Goal: Task Accomplishment & Management: Use online tool/utility

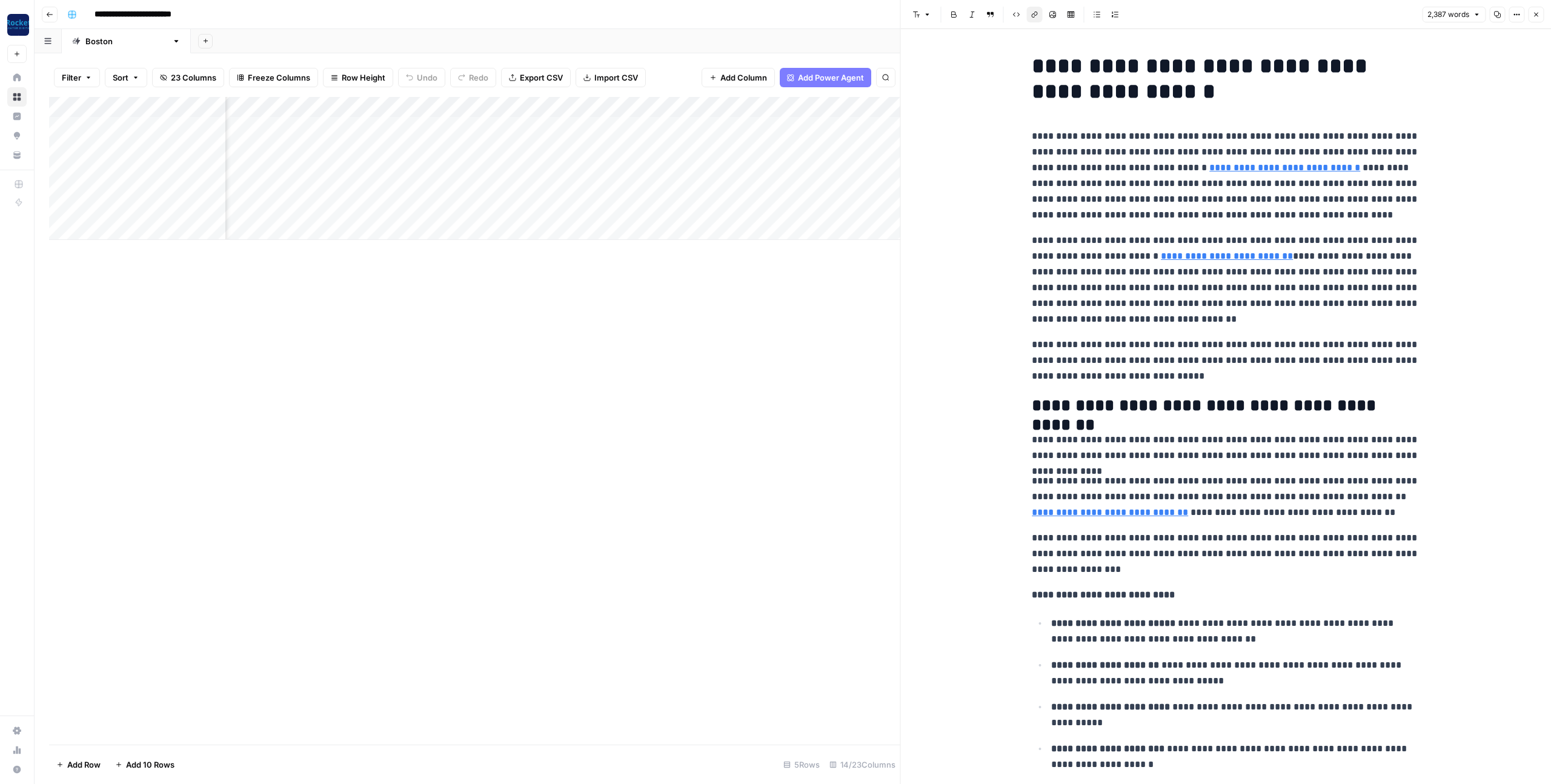
scroll to position [0, 77]
click at [1534, 14] on icon "button" at bounding box center [1536, 14] width 7 height 7
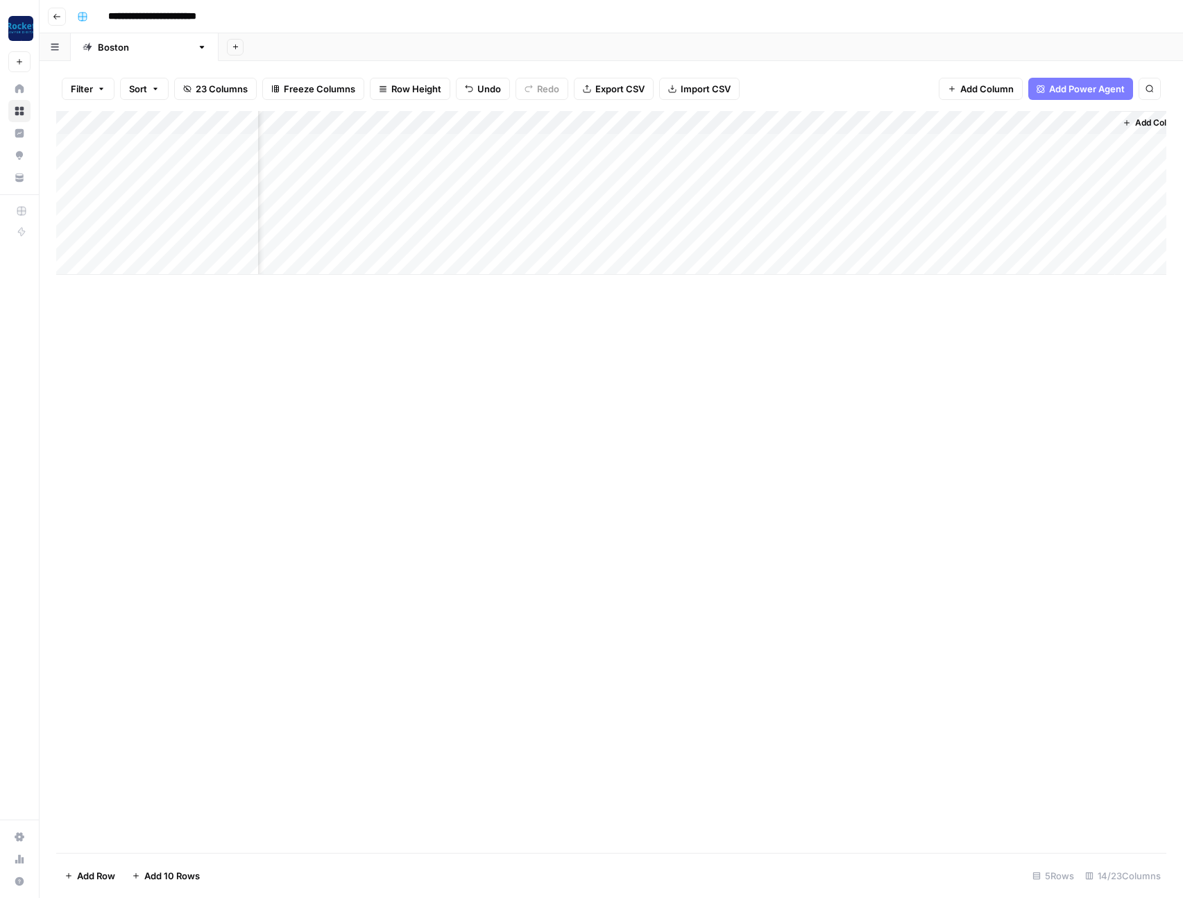
scroll to position [0, 688]
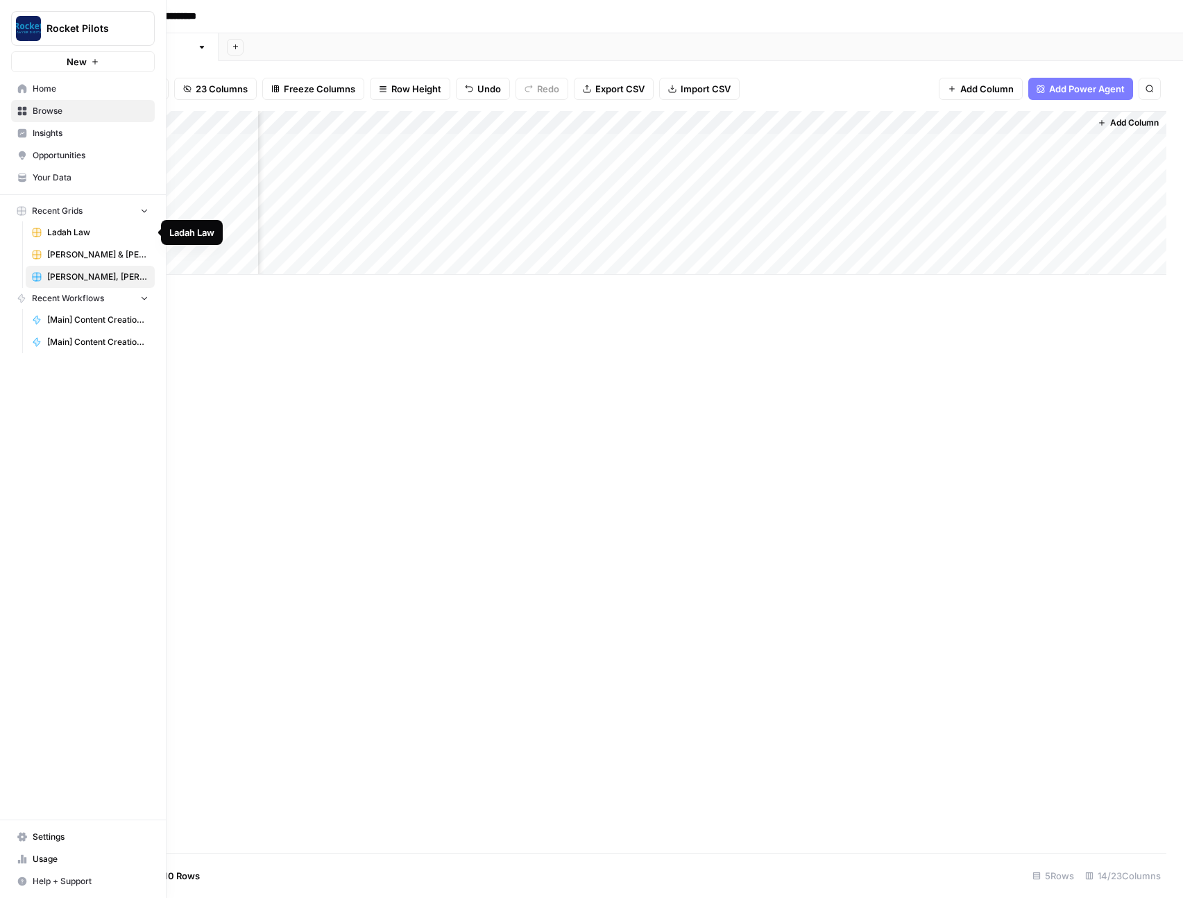
click at [73, 231] on span "Ladah Law" at bounding box center [97, 232] width 101 height 12
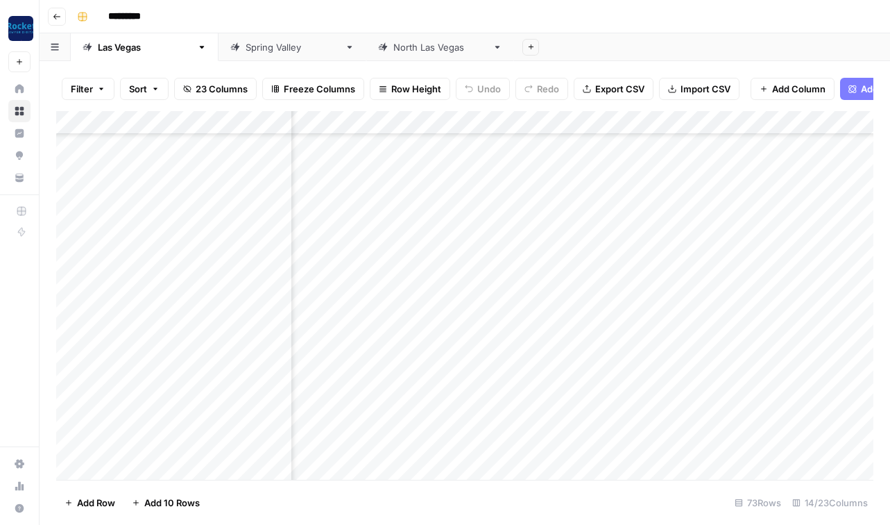
scroll to position [1393, 1014]
drag, startPoint x: 376, startPoint y: 105, endPoint x: 996, endPoint y: 431, distance: 700.2
click at [890, 431] on html "Rocket Pilots New Home Browse Insights Opportunities Your Data Recent Grids Lad…" at bounding box center [445, 262] width 890 height 525
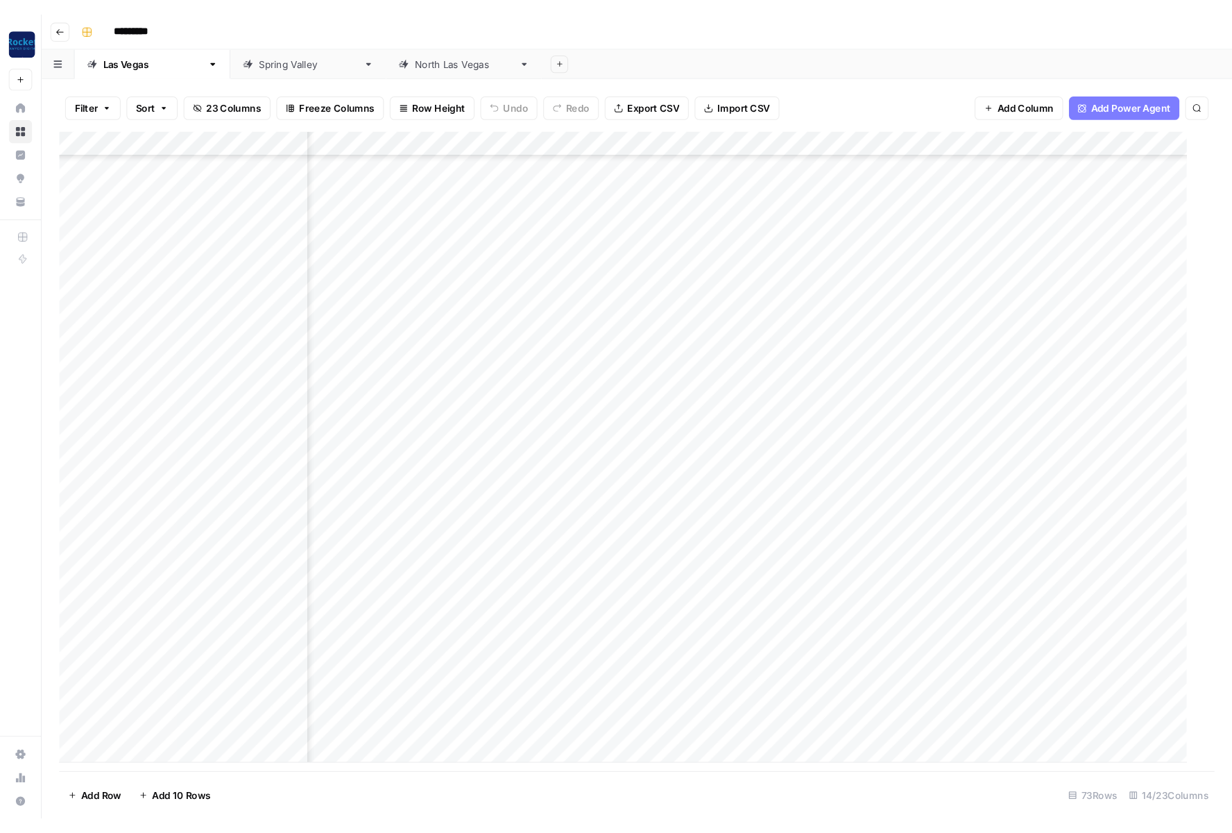
scroll to position [1132, 511]
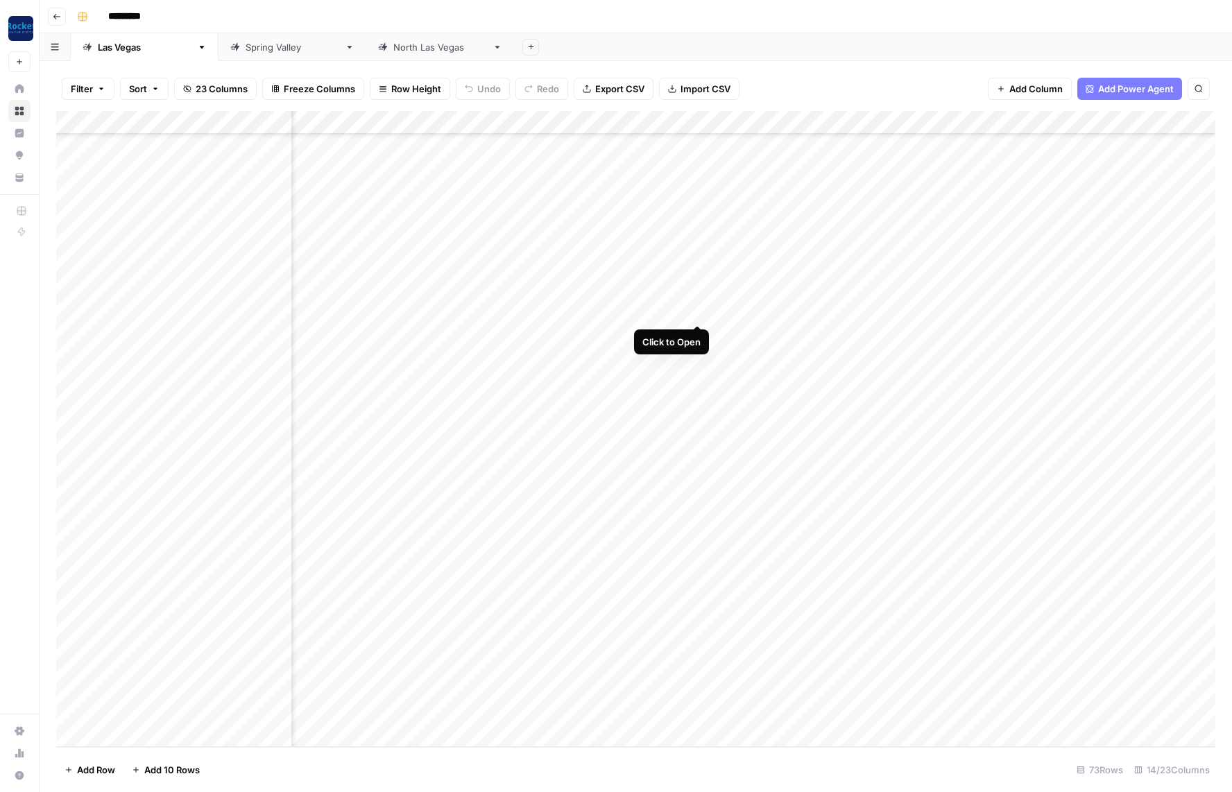
click at [699, 312] on div "Add Column" at bounding box center [635, 429] width 1159 height 636
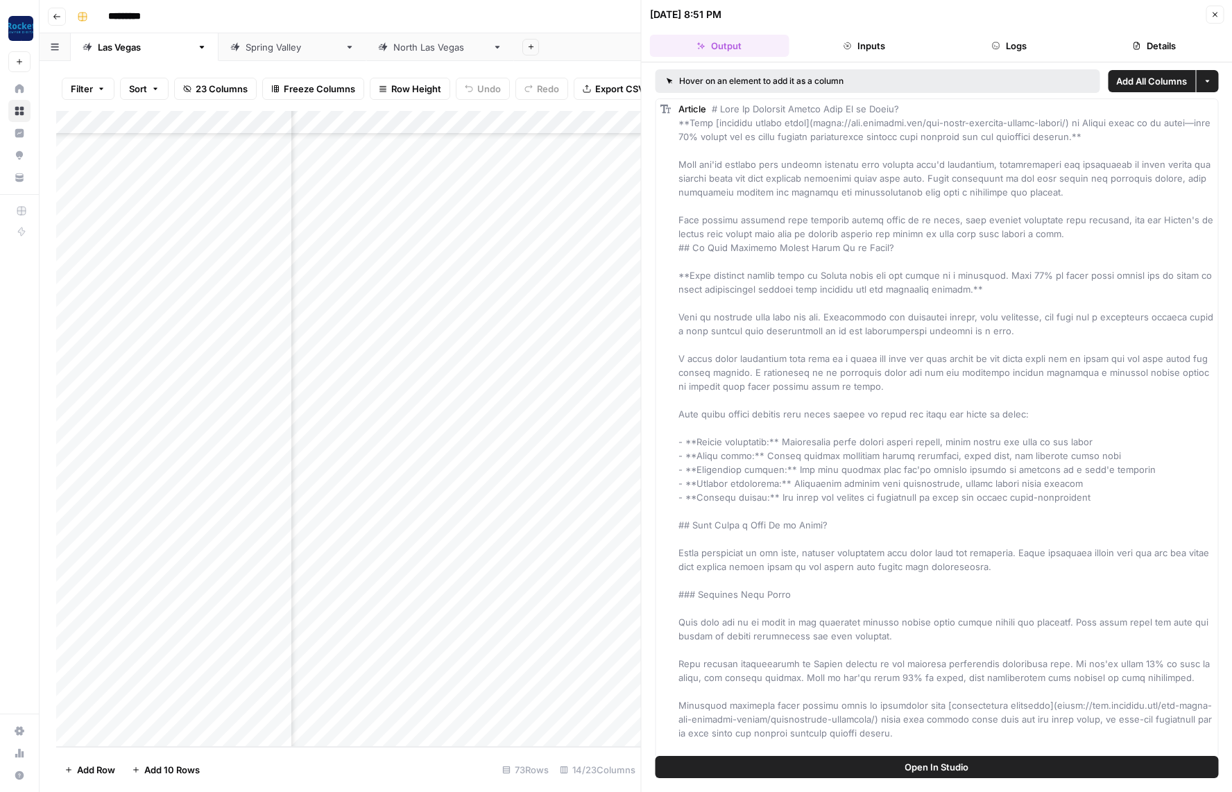
click at [1162, 44] on button "Details" at bounding box center [1153, 46] width 139 height 22
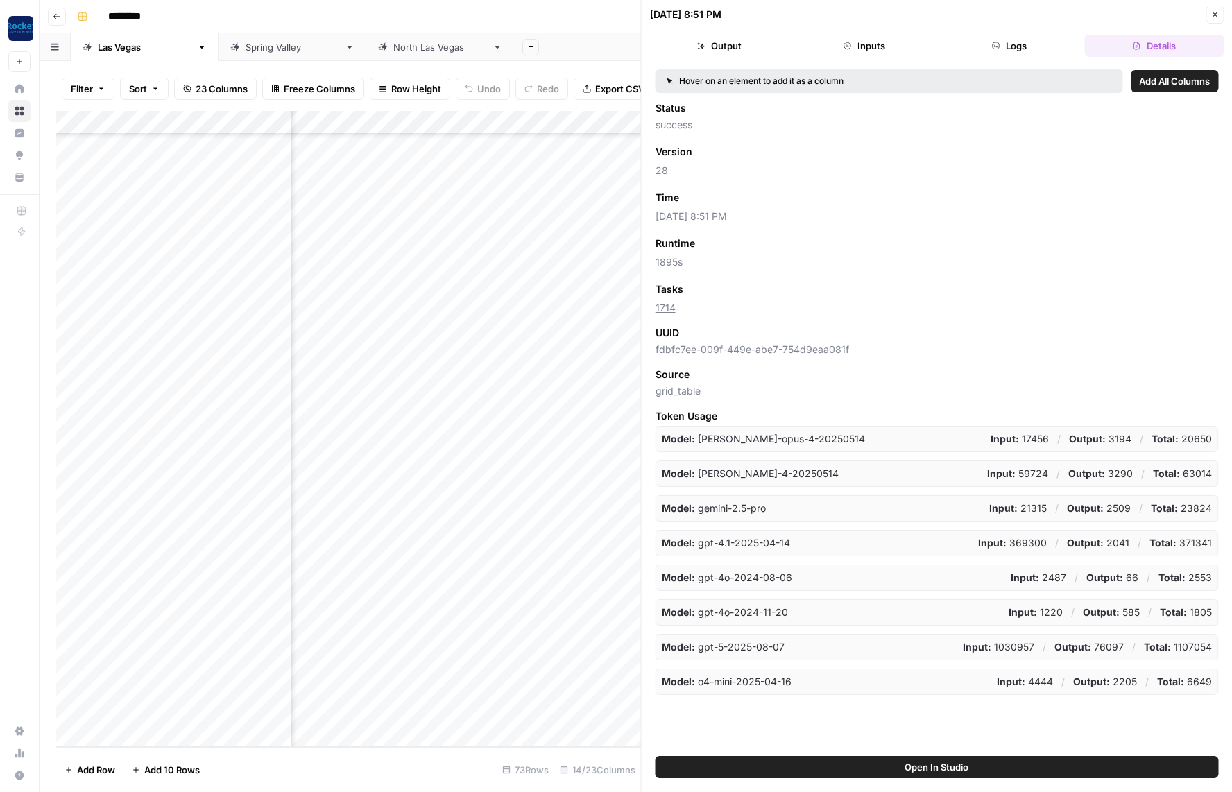
click at [1214, 14] on icon "button" at bounding box center [1215, 14] width 8 height 8
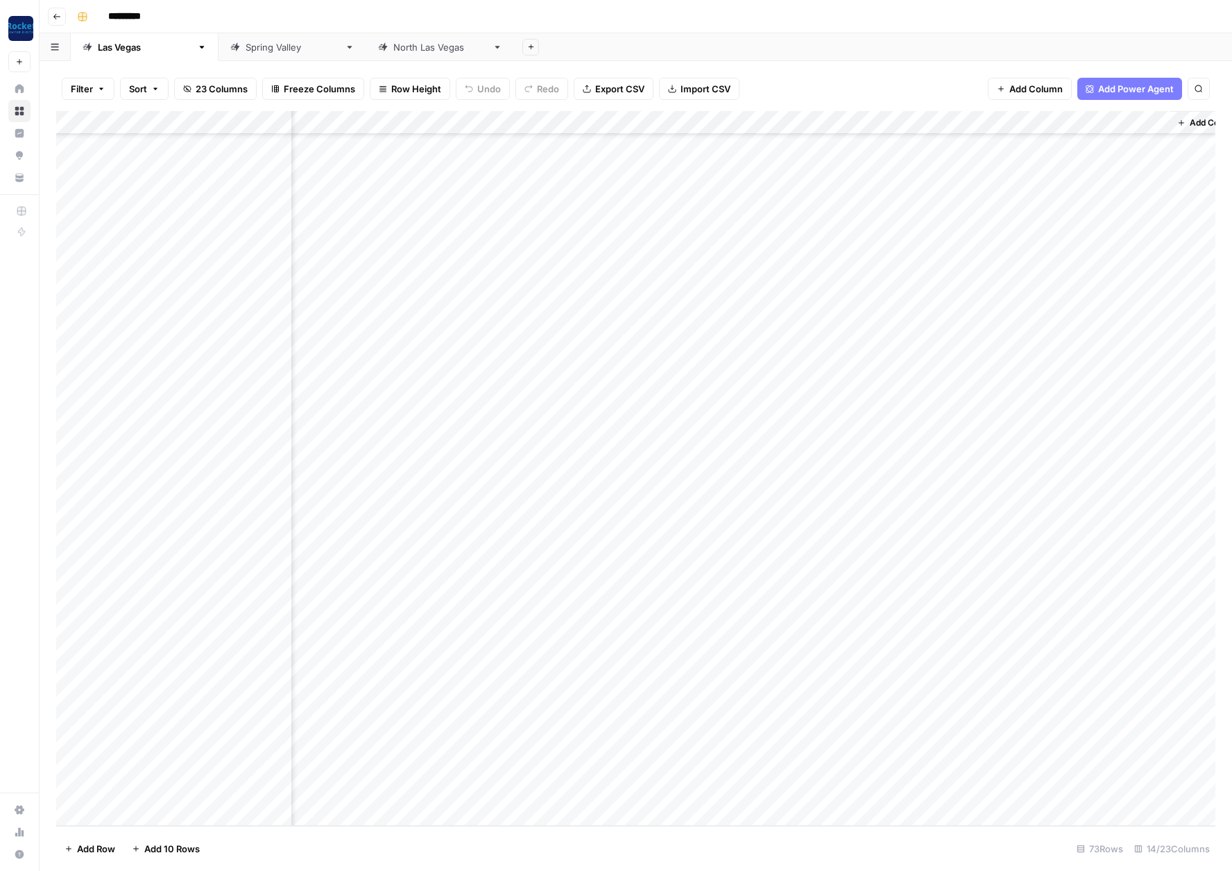
scroll to position [1053, 672]
click at [100, 91] on icon "button" at bounding box center [101, 89] width 8 height 8
click at [150, 158] on button "Add Filter" at bounding box center [337, 157] width 517 height 18
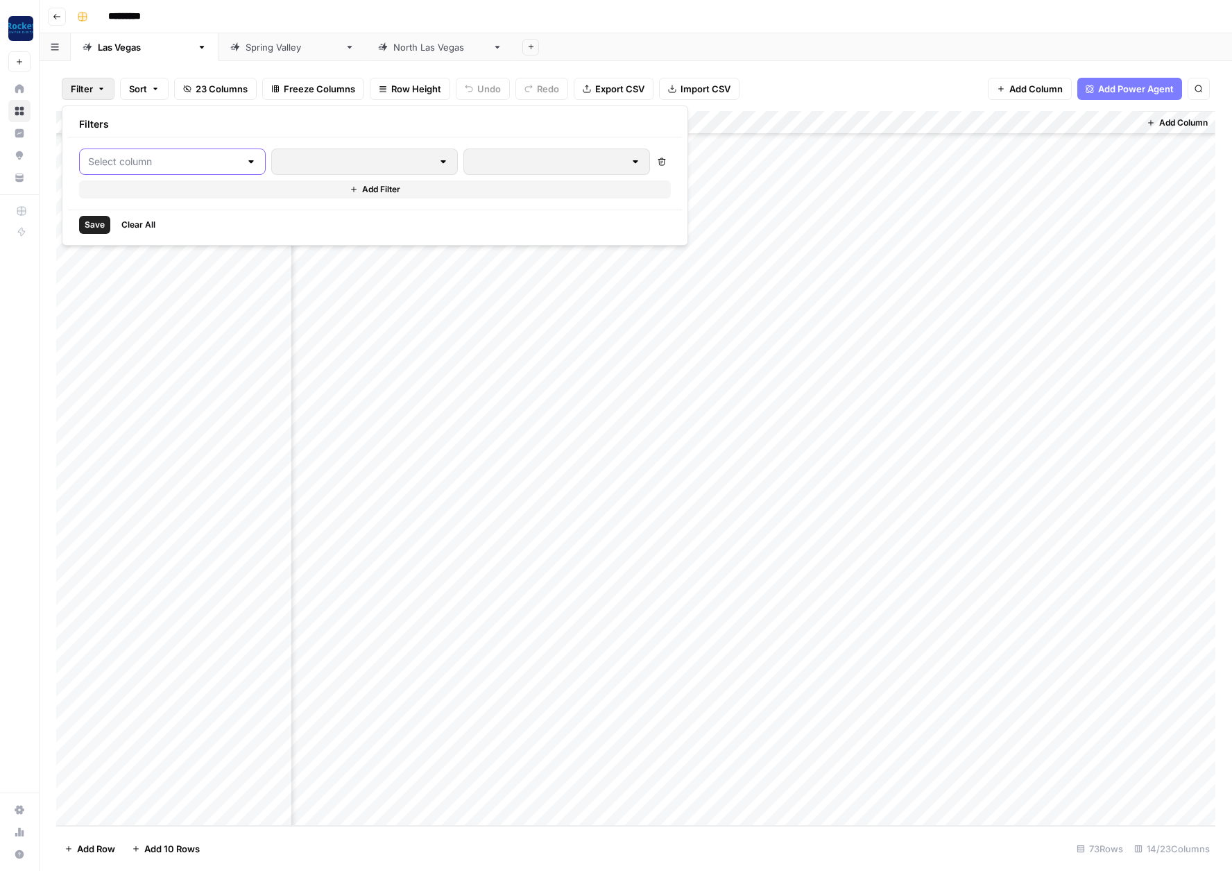
click at [198, 164] on input "text" at bounding box center [164, 162] width 152 height 14
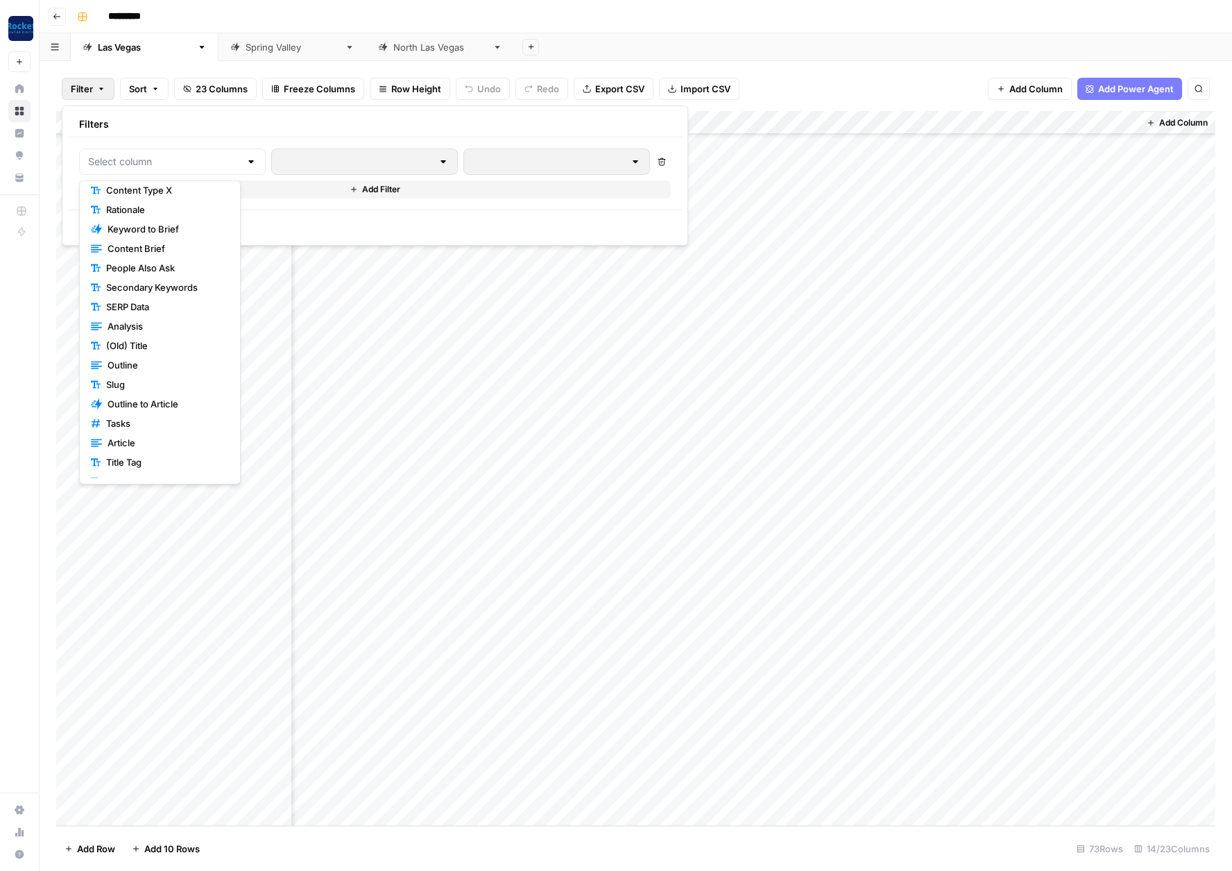
scroll to position [155, 0]
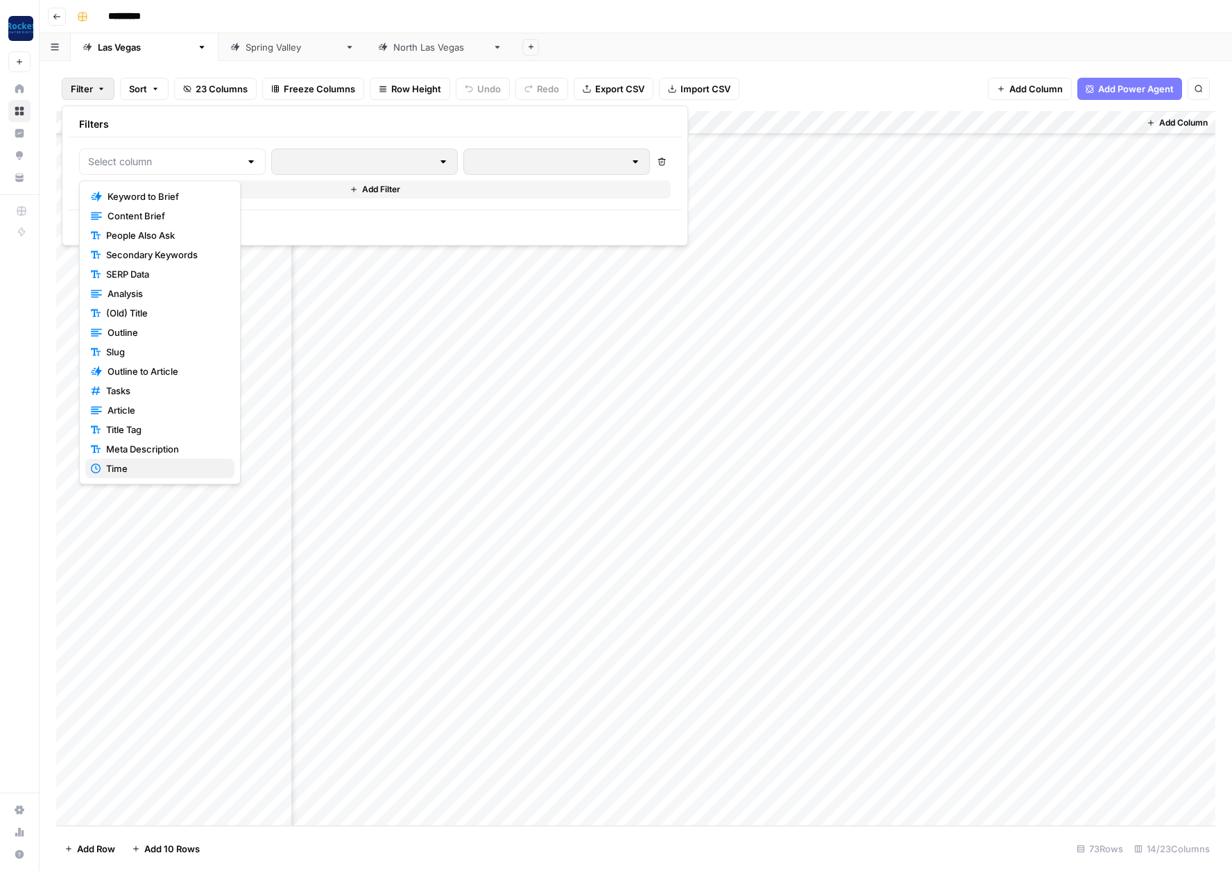
click at [134, 472] on span "Time" at bounding box center [164, 468] width 117 height 14
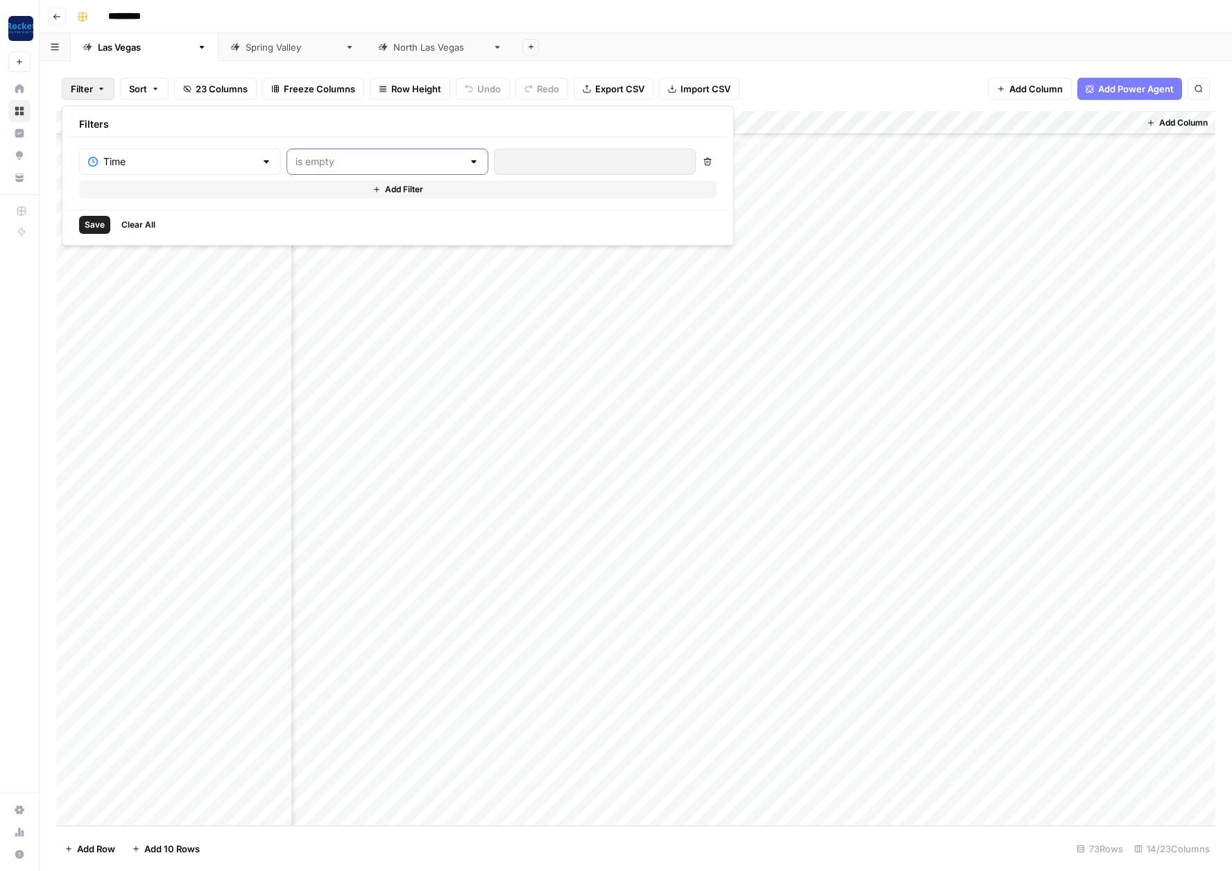
click at [367, 159] on input "text" at bounding box center [379, 162] width 167 height 14
drag, startPoint x: 309, startPoint y: 271, endPoint x: 380, endPoint y: 222, distance: 86.2
click at [309, 271] on span "is between" at bounding box center [324, 274] width 133 height 14
type input "is between"
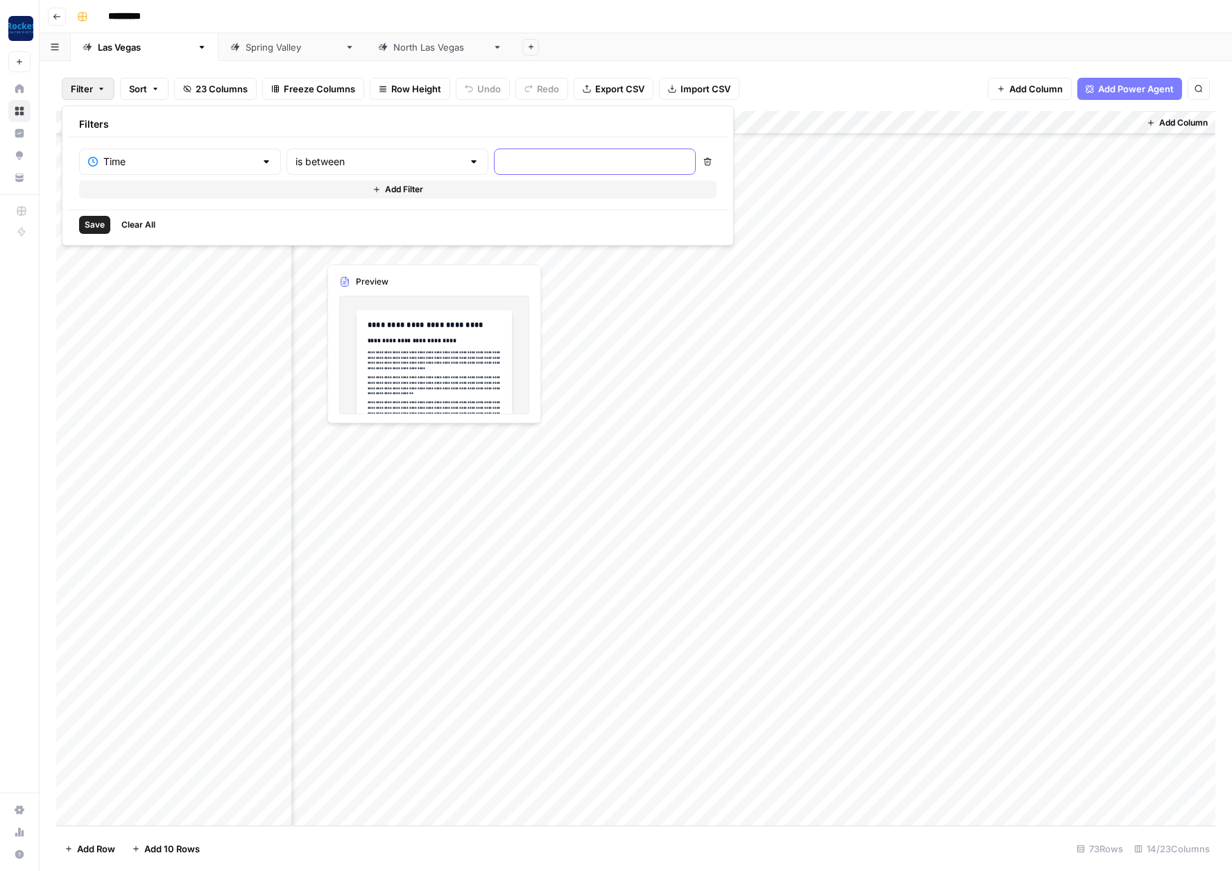
click at [503, 157] on input "text" at bounding box center [595, 162] width 184 height 14
click at [459, 249] on div "1" at bounding box center [458, 255] width 19 height 19
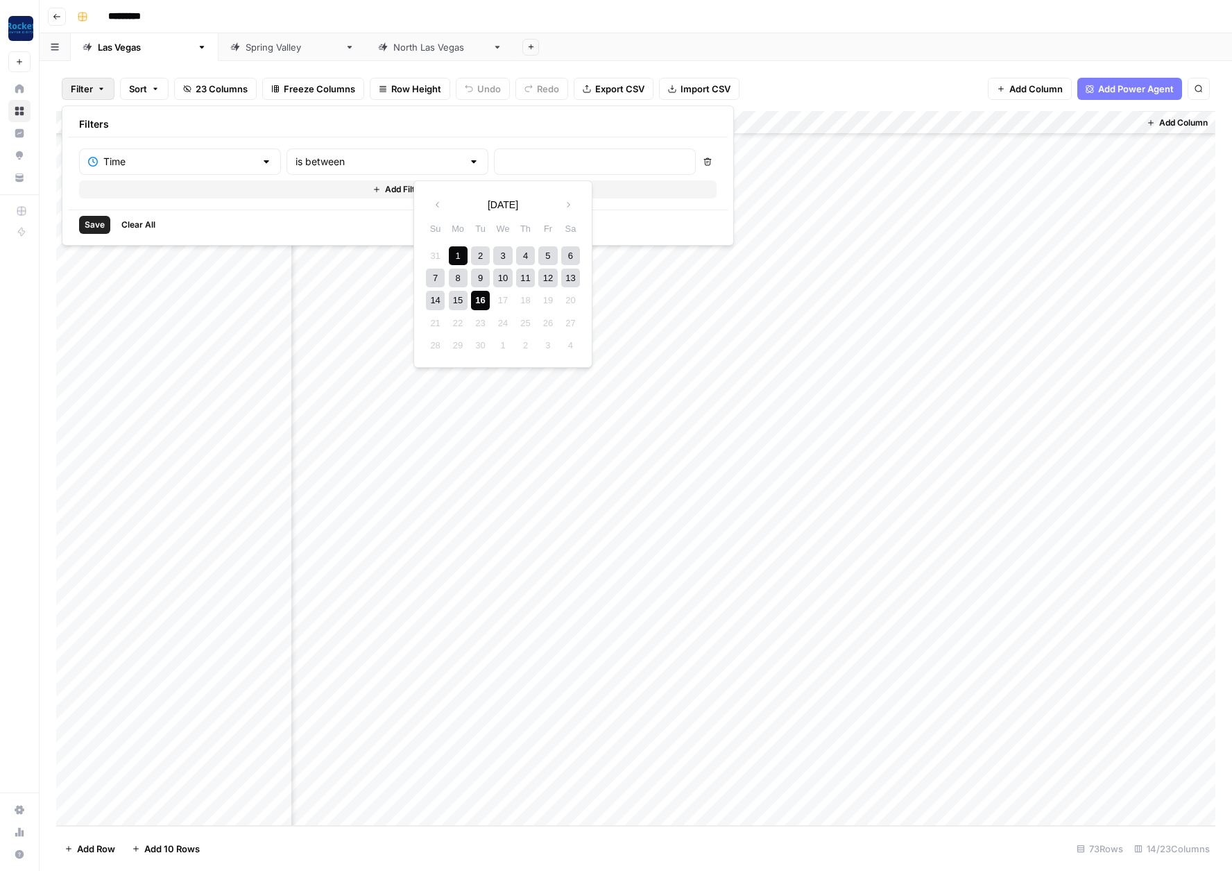
click at [479, 298] on div "16" at bounding box center [480, 300] width 19 height 19
type input "[DATE] - [DATE]"
click at [97, 223] on span "Save" at bounding box center [95, 225] width 20 height 12
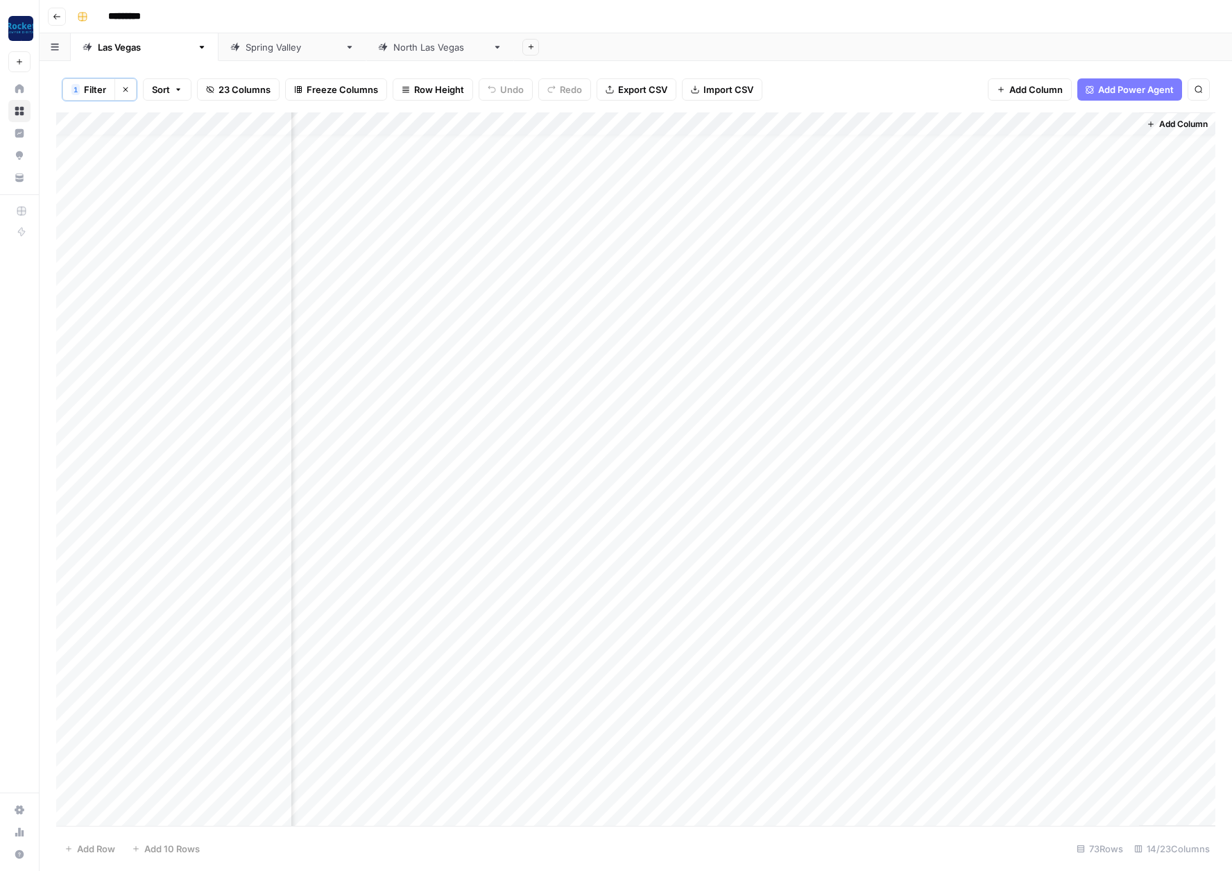
scroll to position [0, 672]
click at [101, 93] on span "Filter" at bounding box center [95, 90] width 22 height 14
click at [129, 87] on icon "button" at bounding box center [125, 89] width 8 height 8
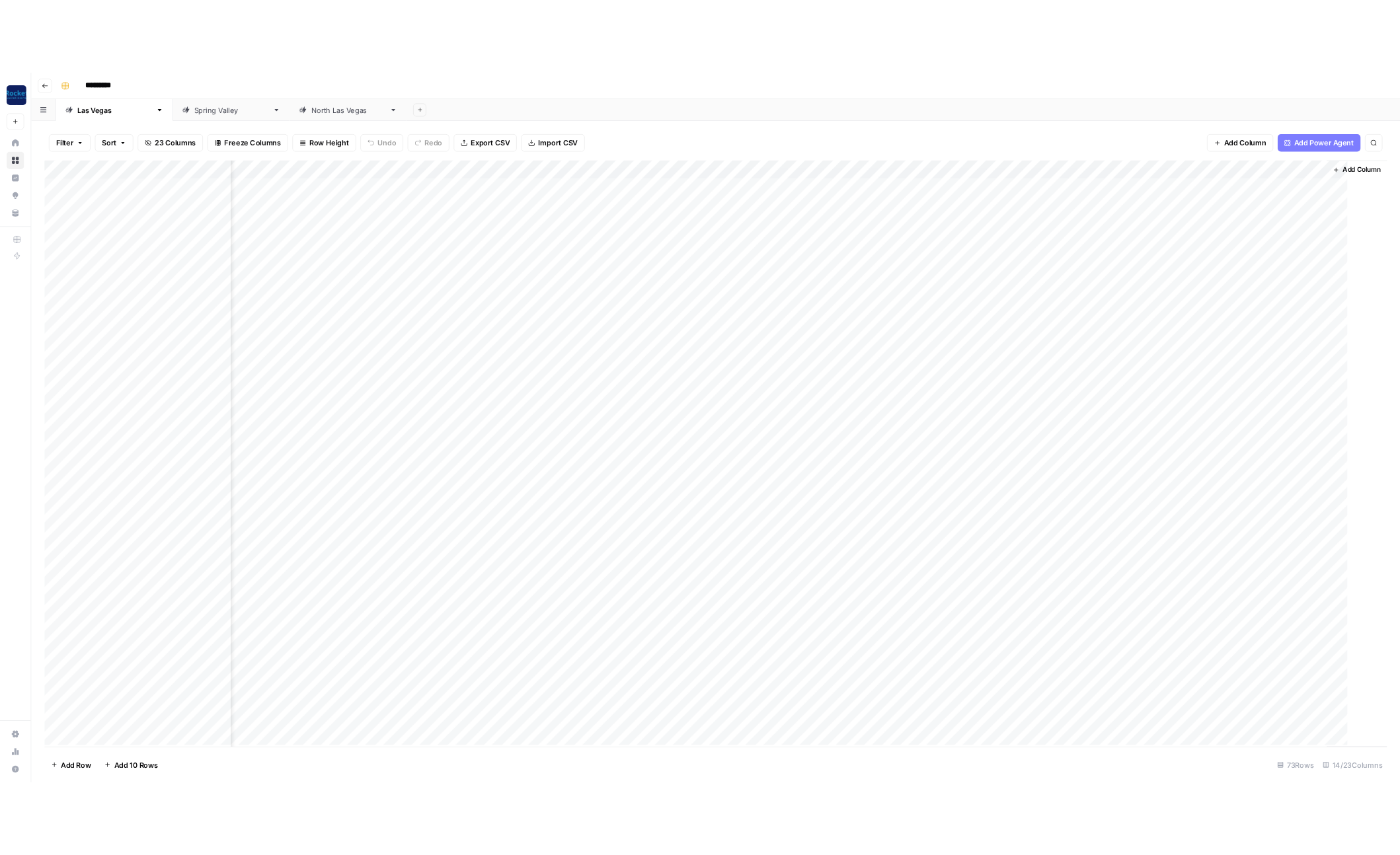
scroll to position [0, 122]
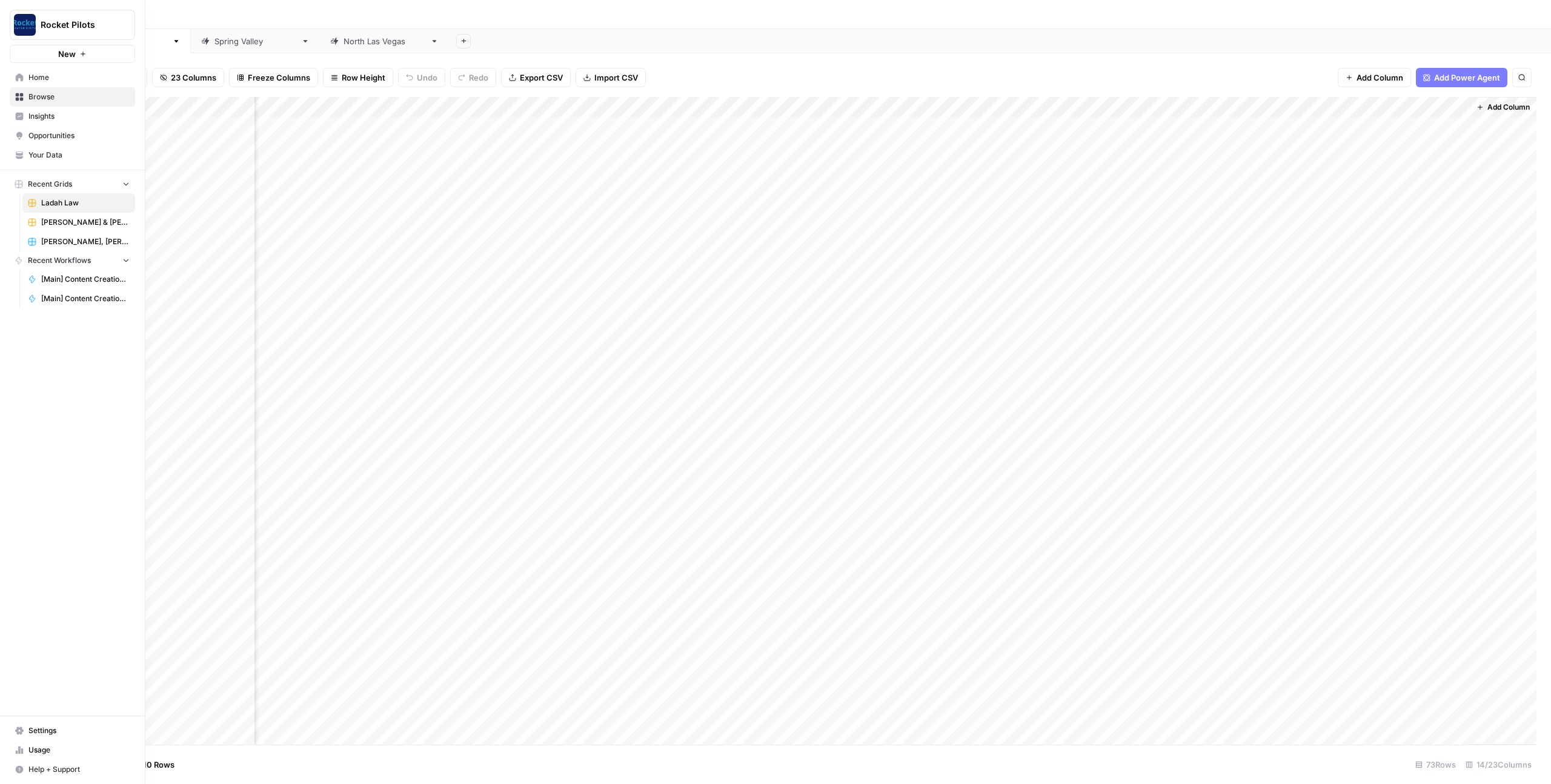
click at [54, 157] on span "Your Data" at bounding box center [79, 155] width 101 height 10
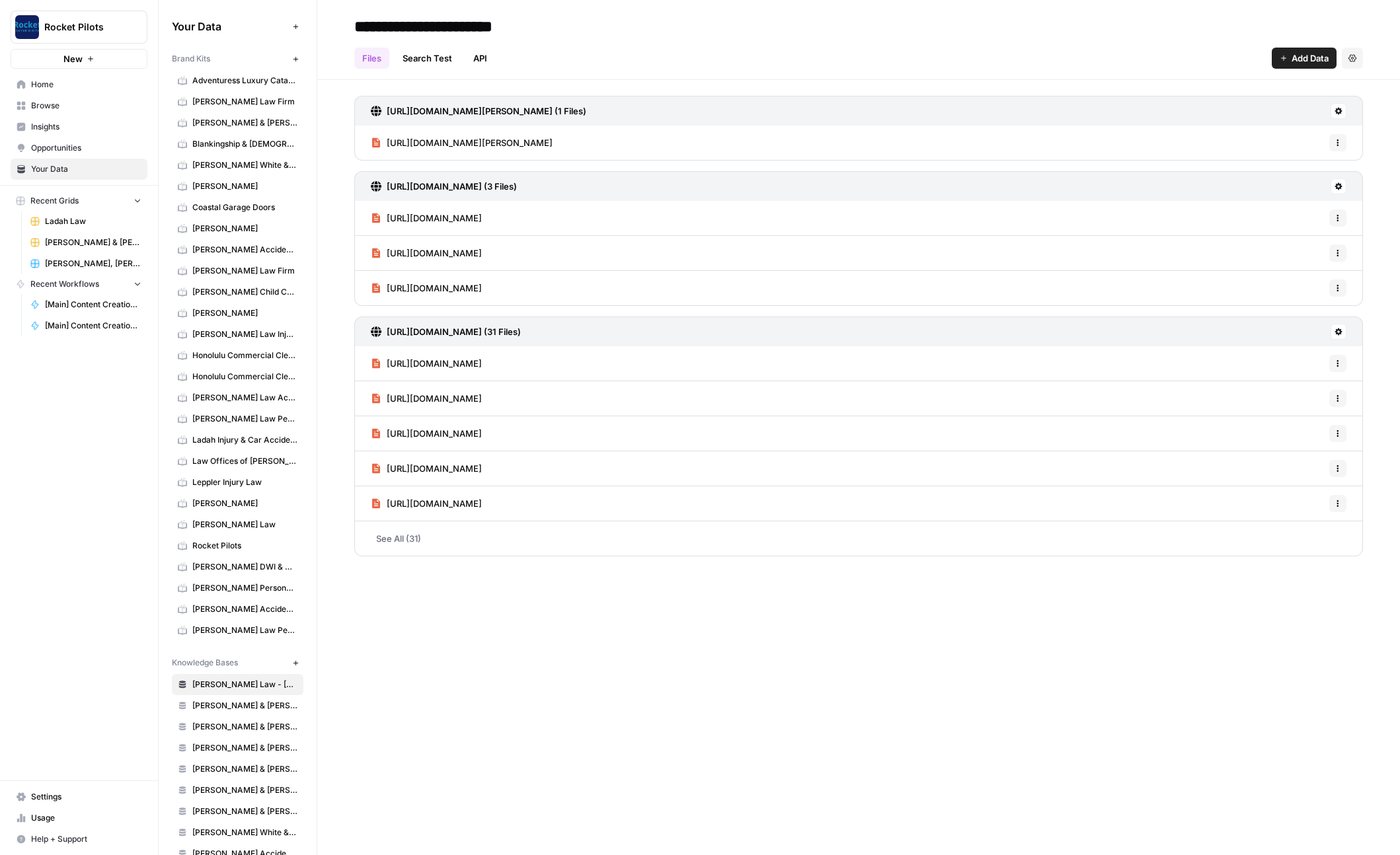
click at [209, 439] on span "Ladah Injury & Car Accident Lawyers [GEOGRAPHIC_DATA]" at bounding box center [245, 440] width 105 height 11
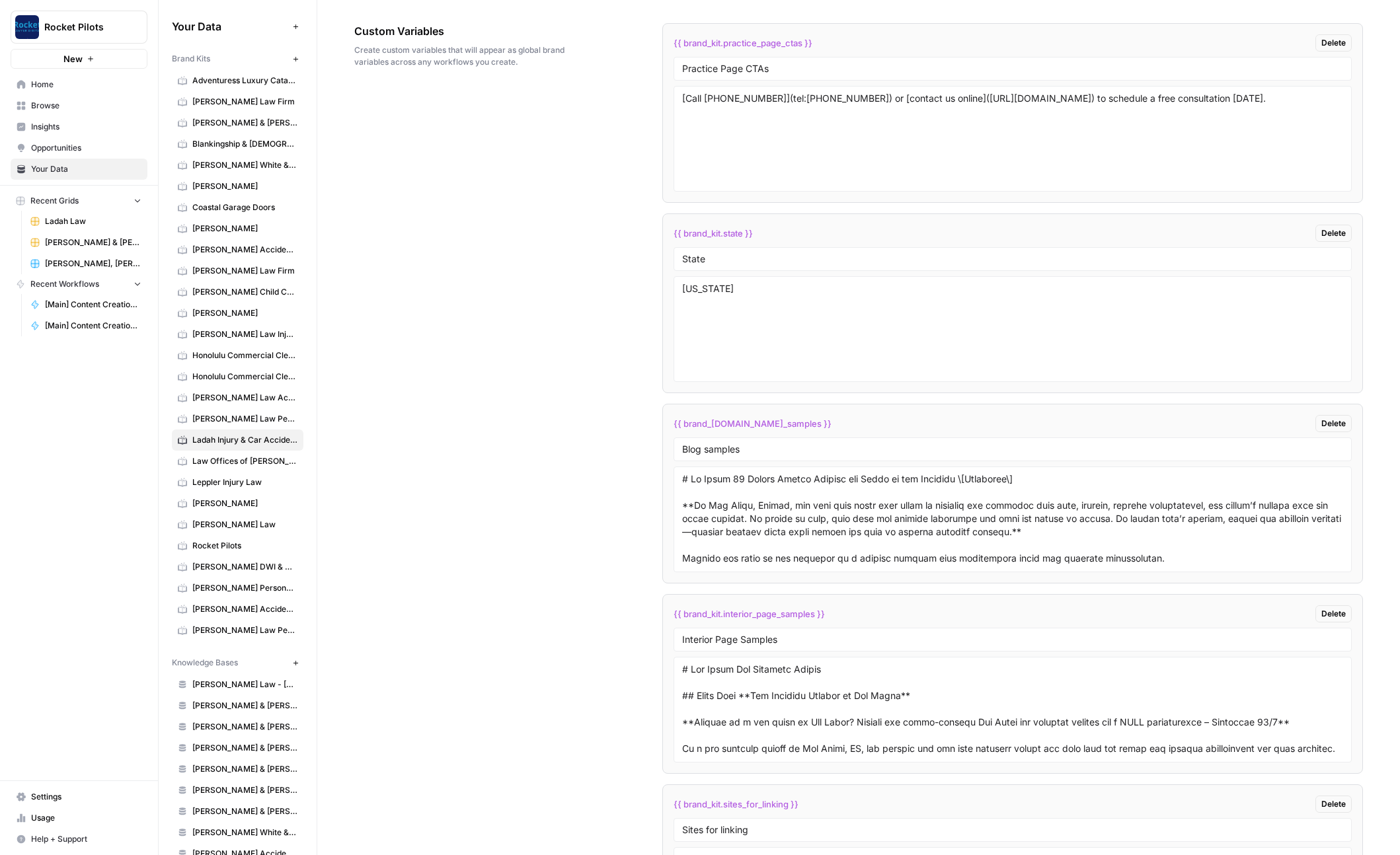
scroll to position [2118, 0]
click at [72, 304] on span "[Main] Content Creation Brief" at bounding box center [92, 305] width 96 height 11
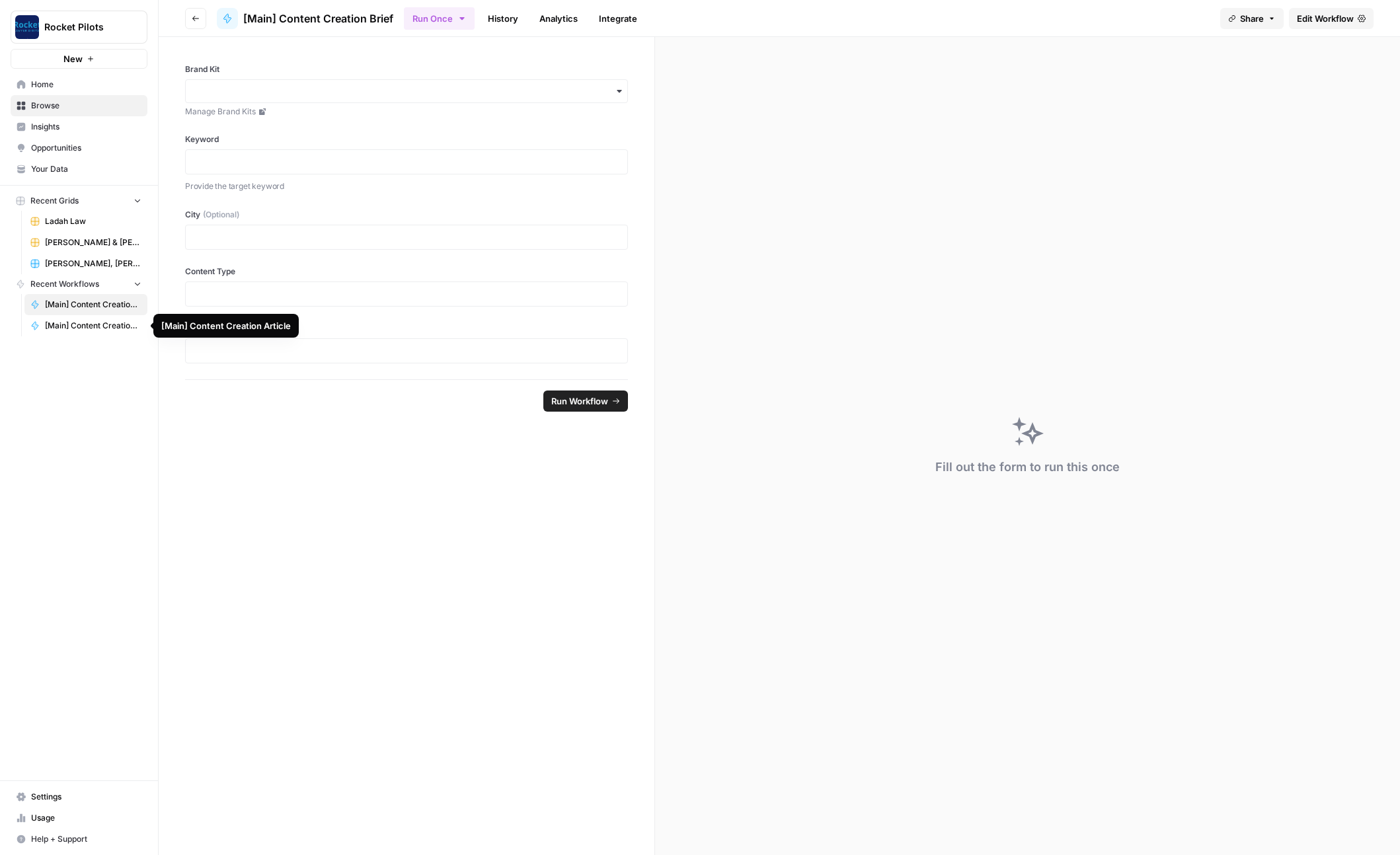
click at [79, 321] on span "[Main] Content Creation Article" at bounding box center [92, 326] width 96 height 11
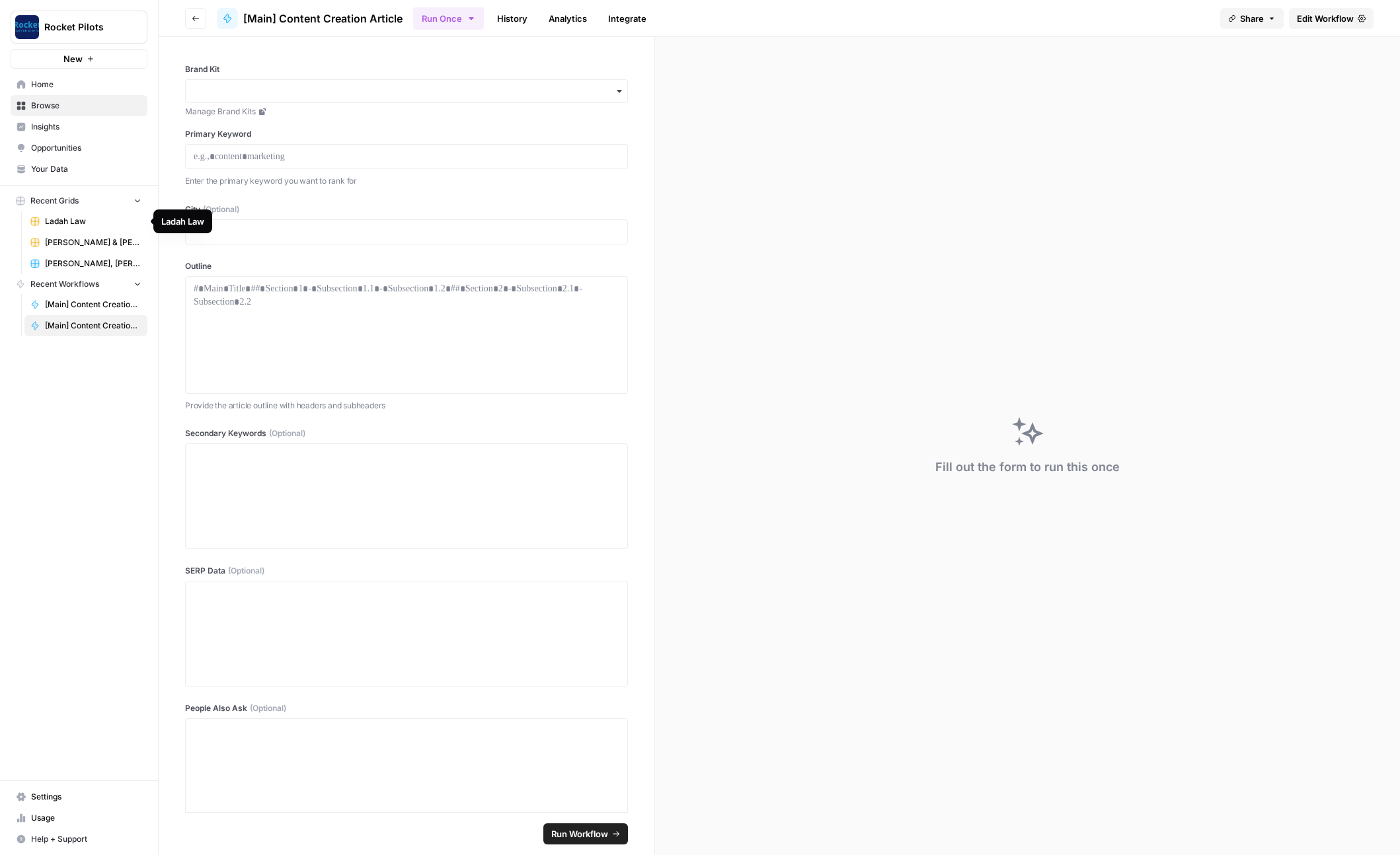
click at [70, 223] on span "Ladah Law" at bounding box center [92, 221] width 96 height 11
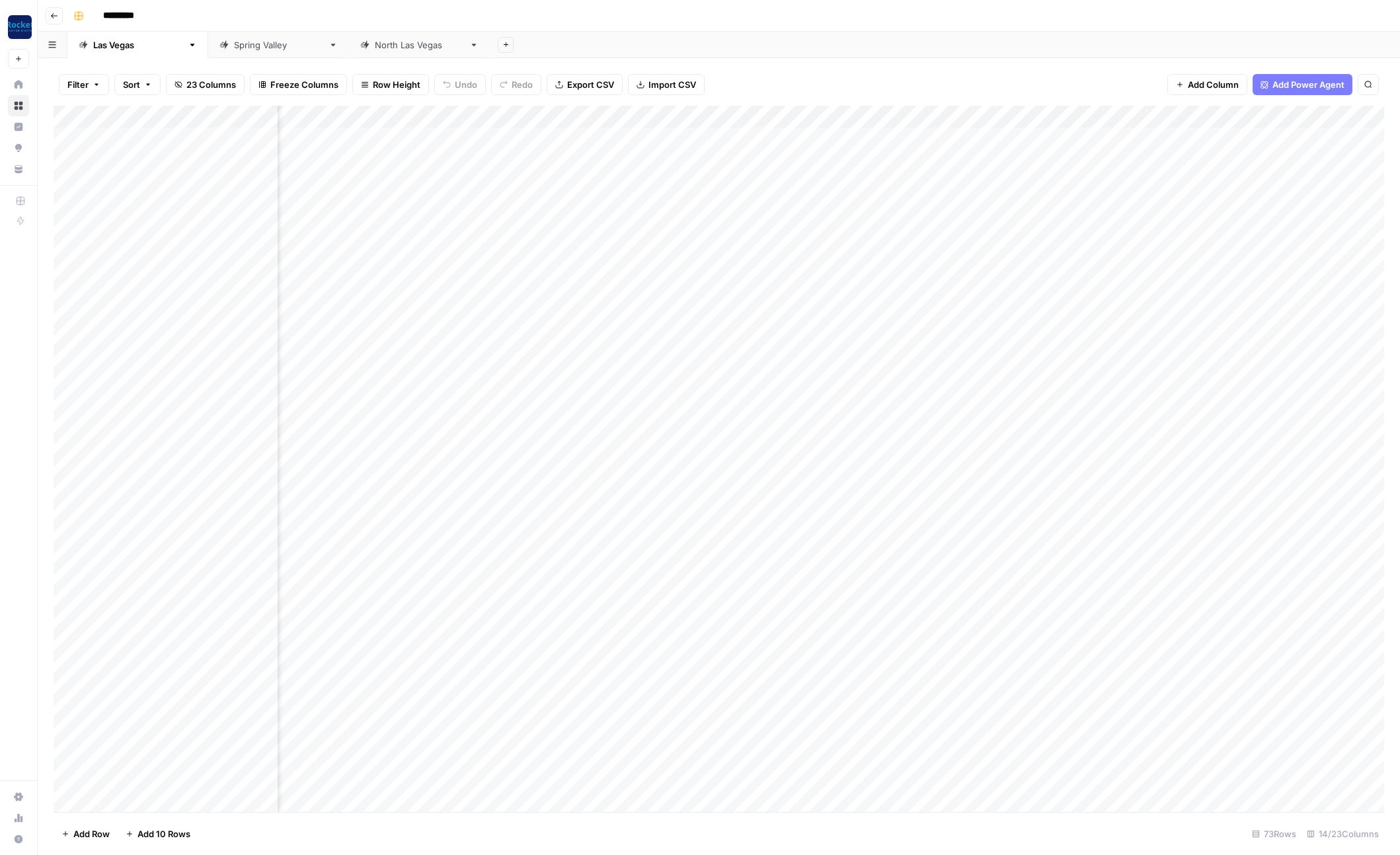
scroll to position [0, 216]
click at [582, 139] on div "Add Column" at bounding box center [718, 459] width 1330 height 706
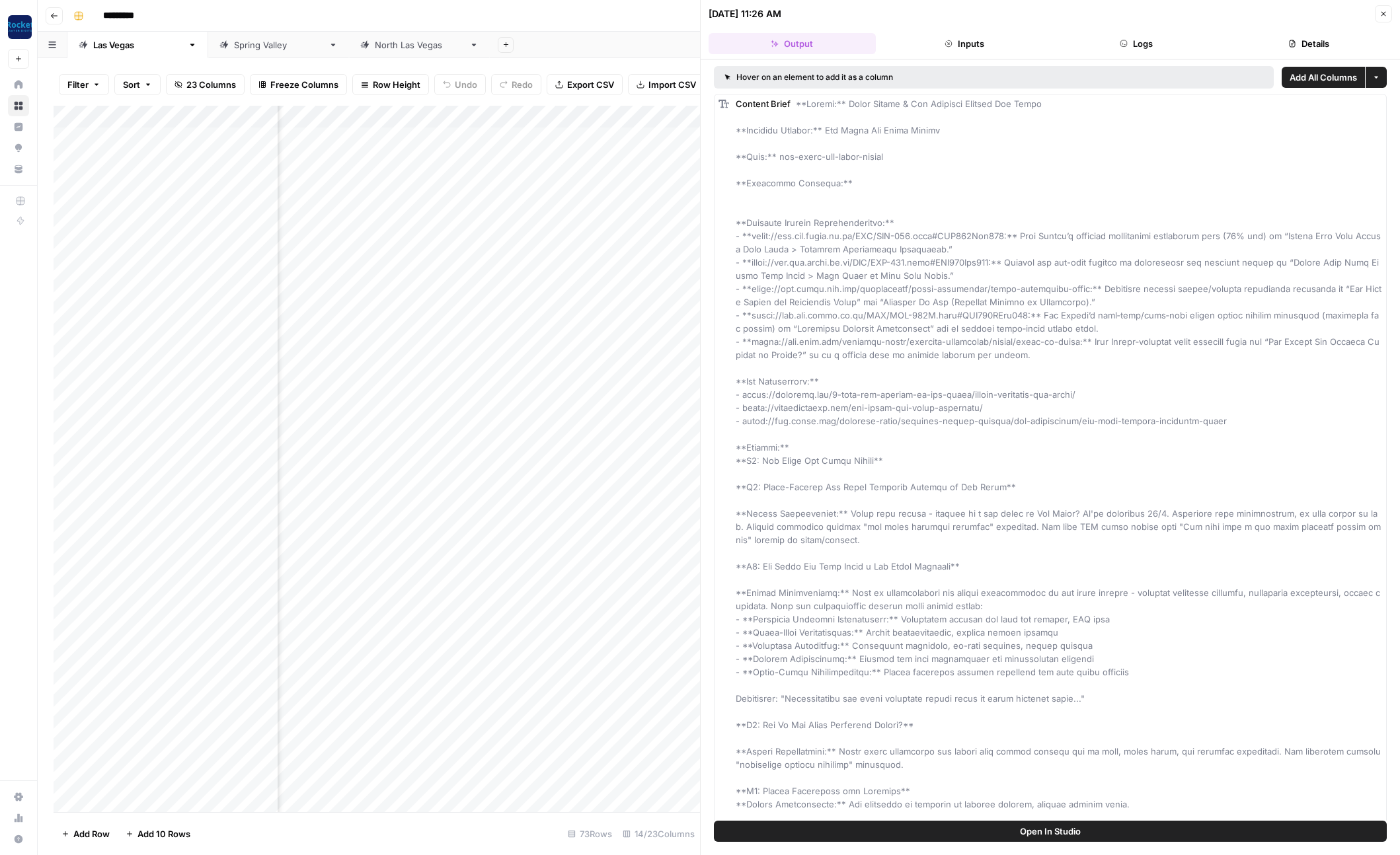
click at [997, 48] on button "Inputs" at bounding box center [965, 44] width 168 height 21
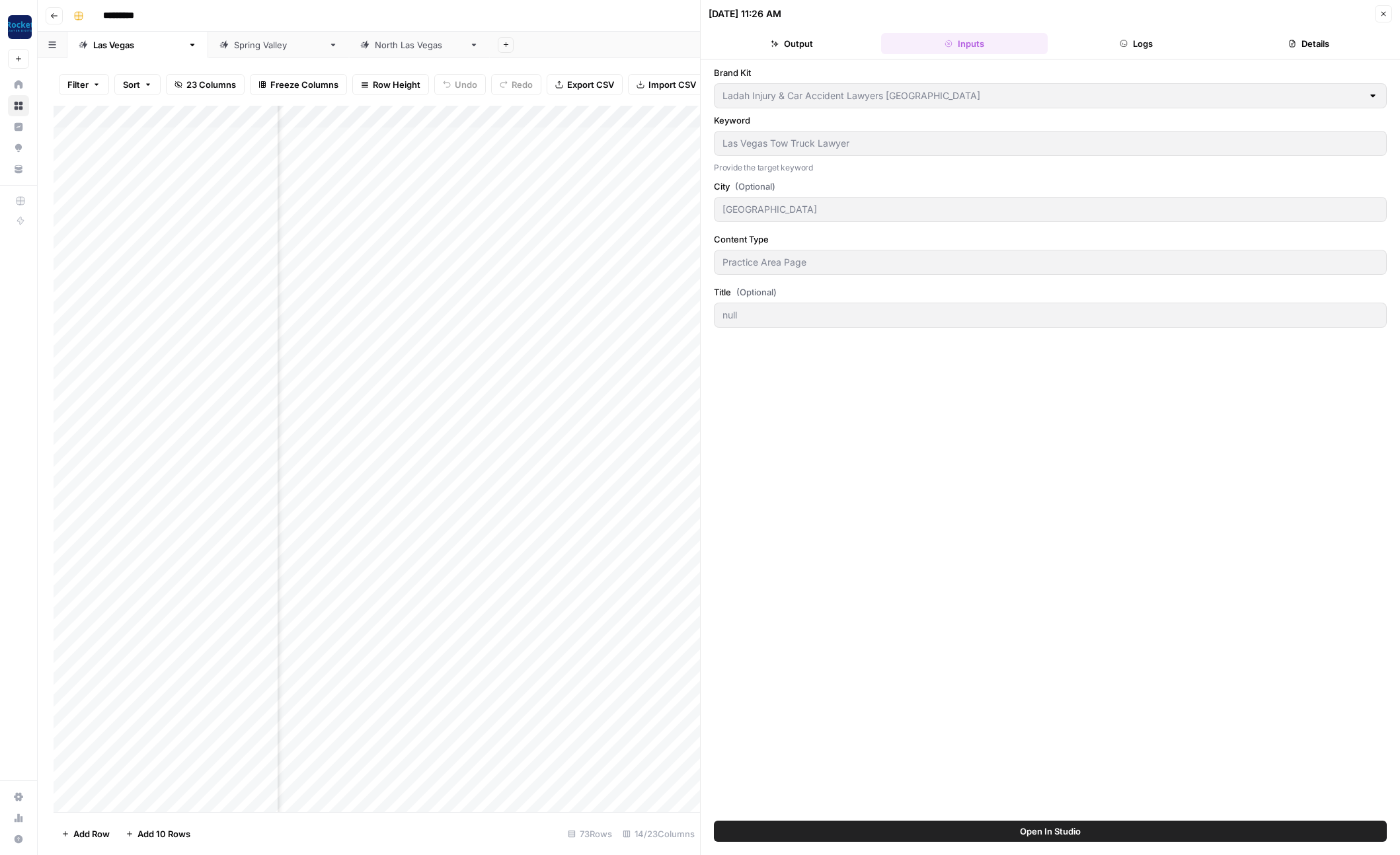
click at [1173, 42] on button "Logs" at bounding box center [1136, 44] width 168 height 21
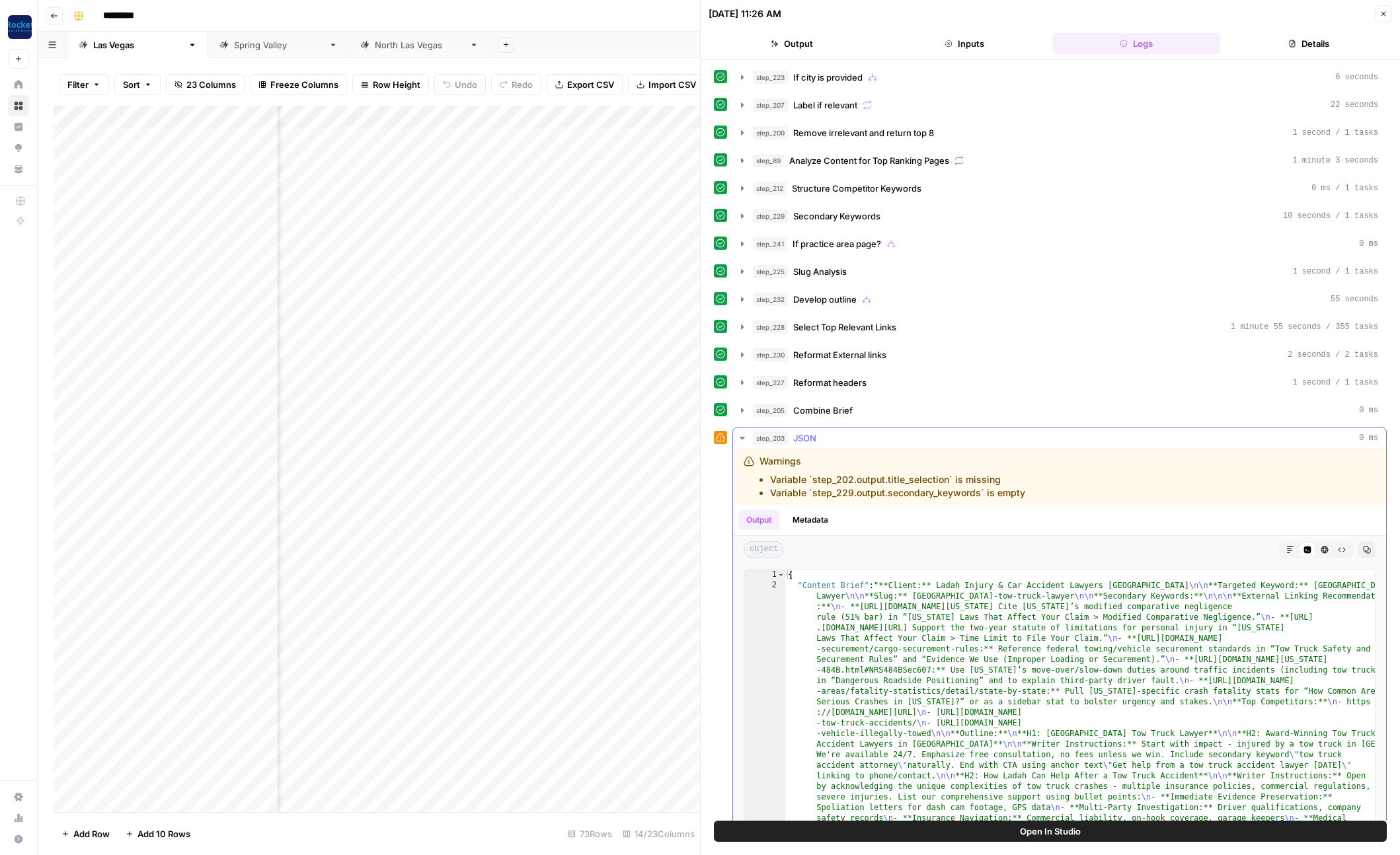
click at [744, 439] on icon "button" at bounding box center [742, 437] width 10 height 10
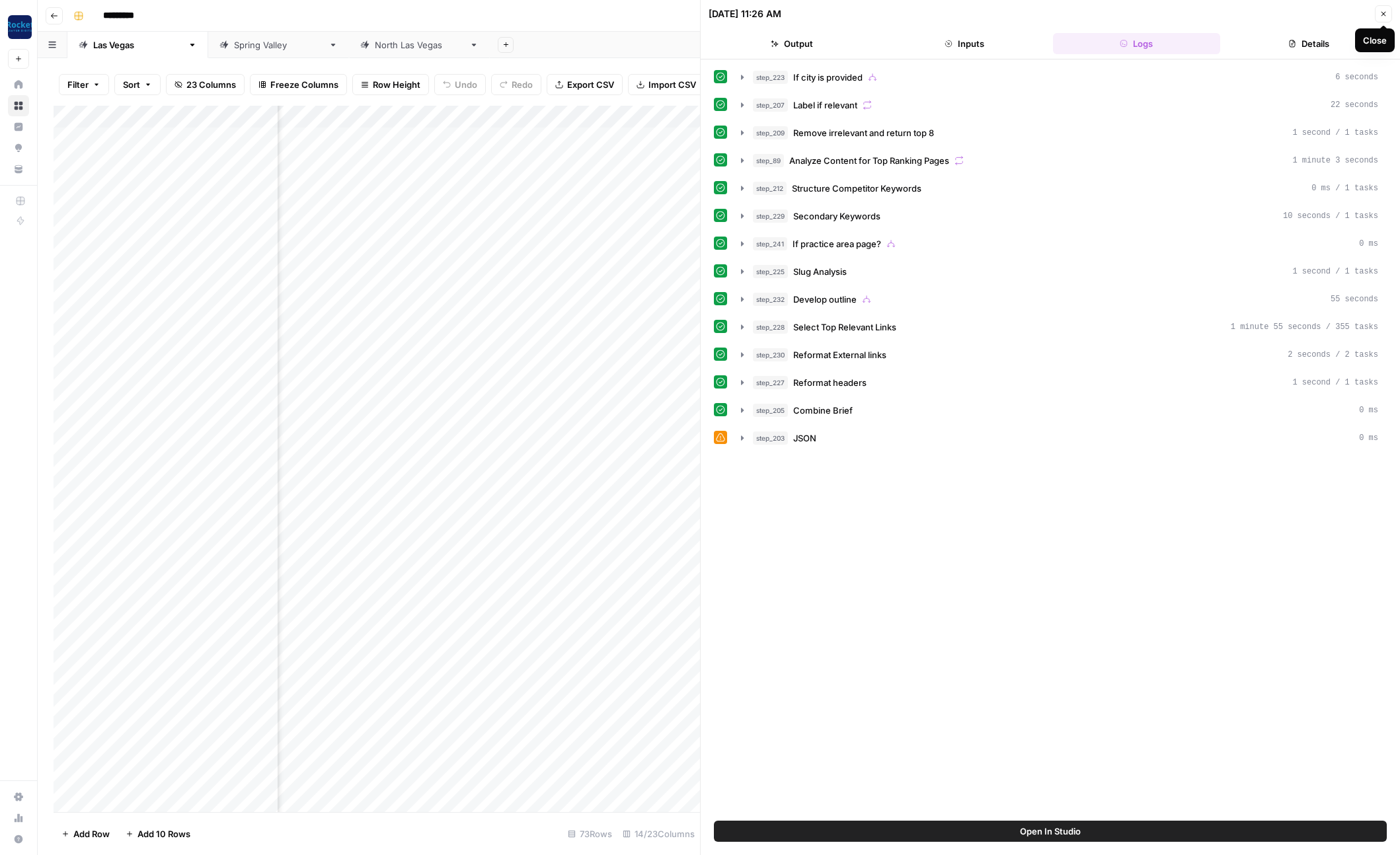
click at [1381, 13] on icon "button" at bounding box center [1383, 13] width 8 height 8
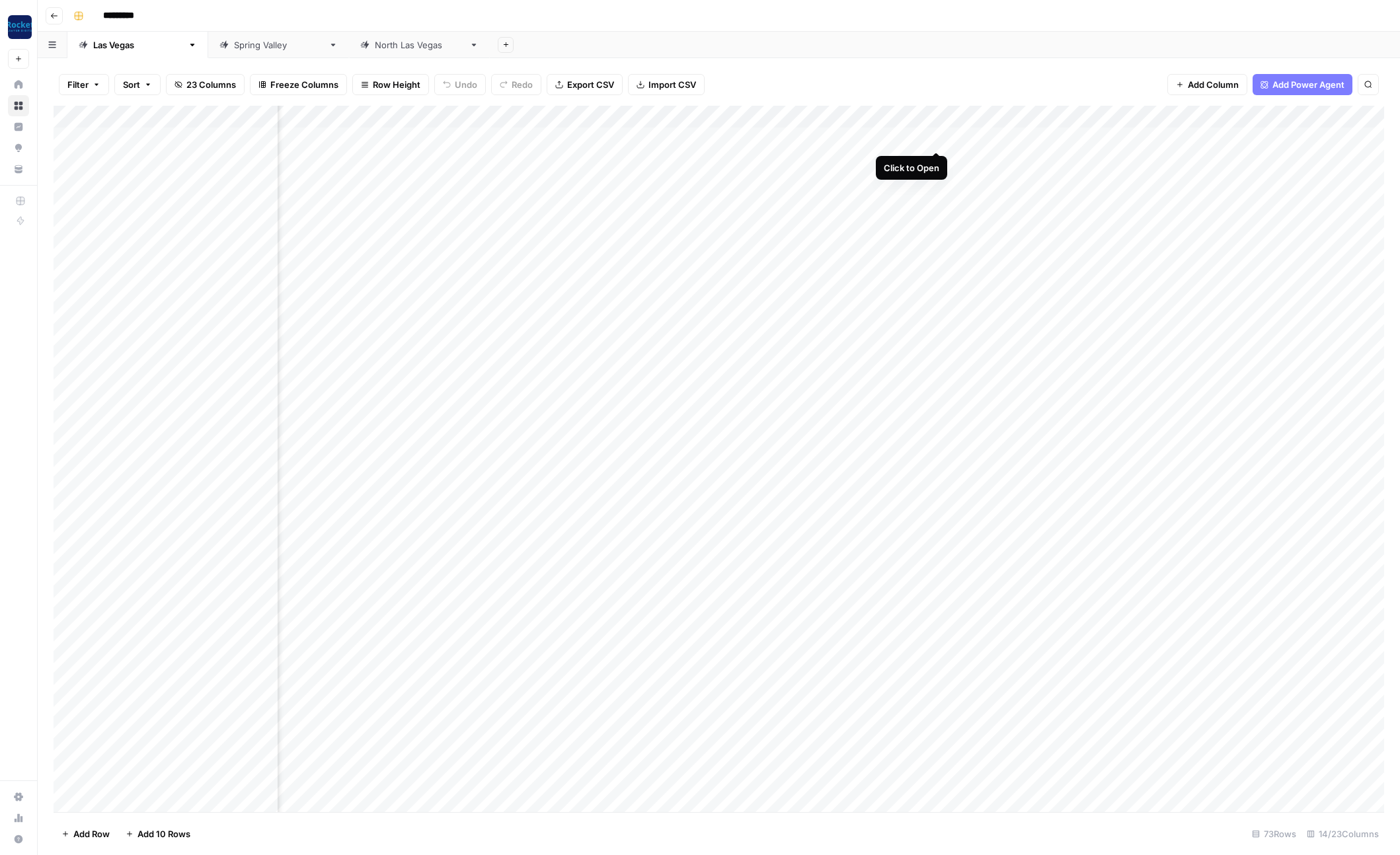
click at [939, 138] on div "Add Column" at bounding box center [718, 459] width 1330 height 706
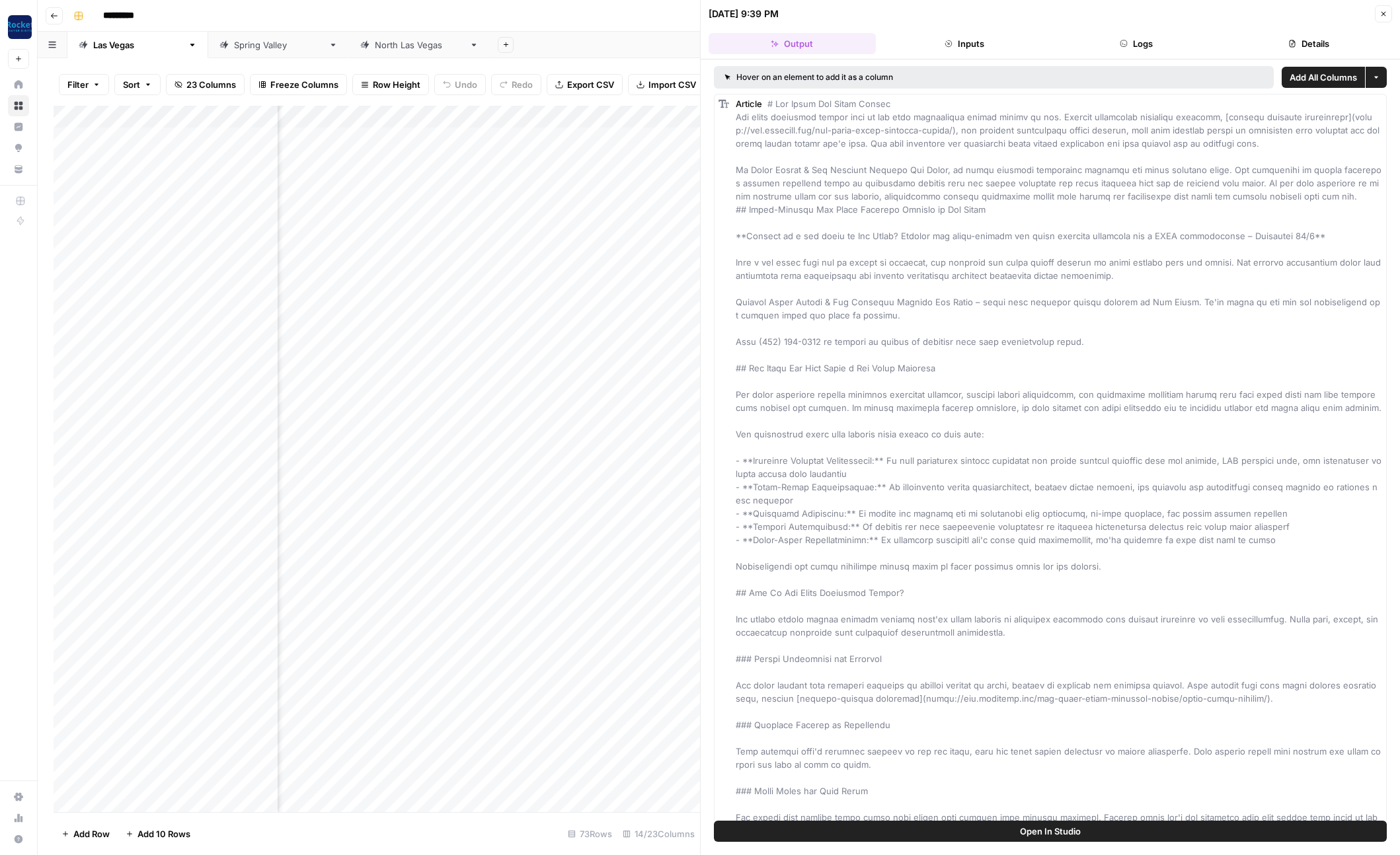
click at [1156, 50] on button "Logs" at bounding box center [1136, 44] width 168 height 21
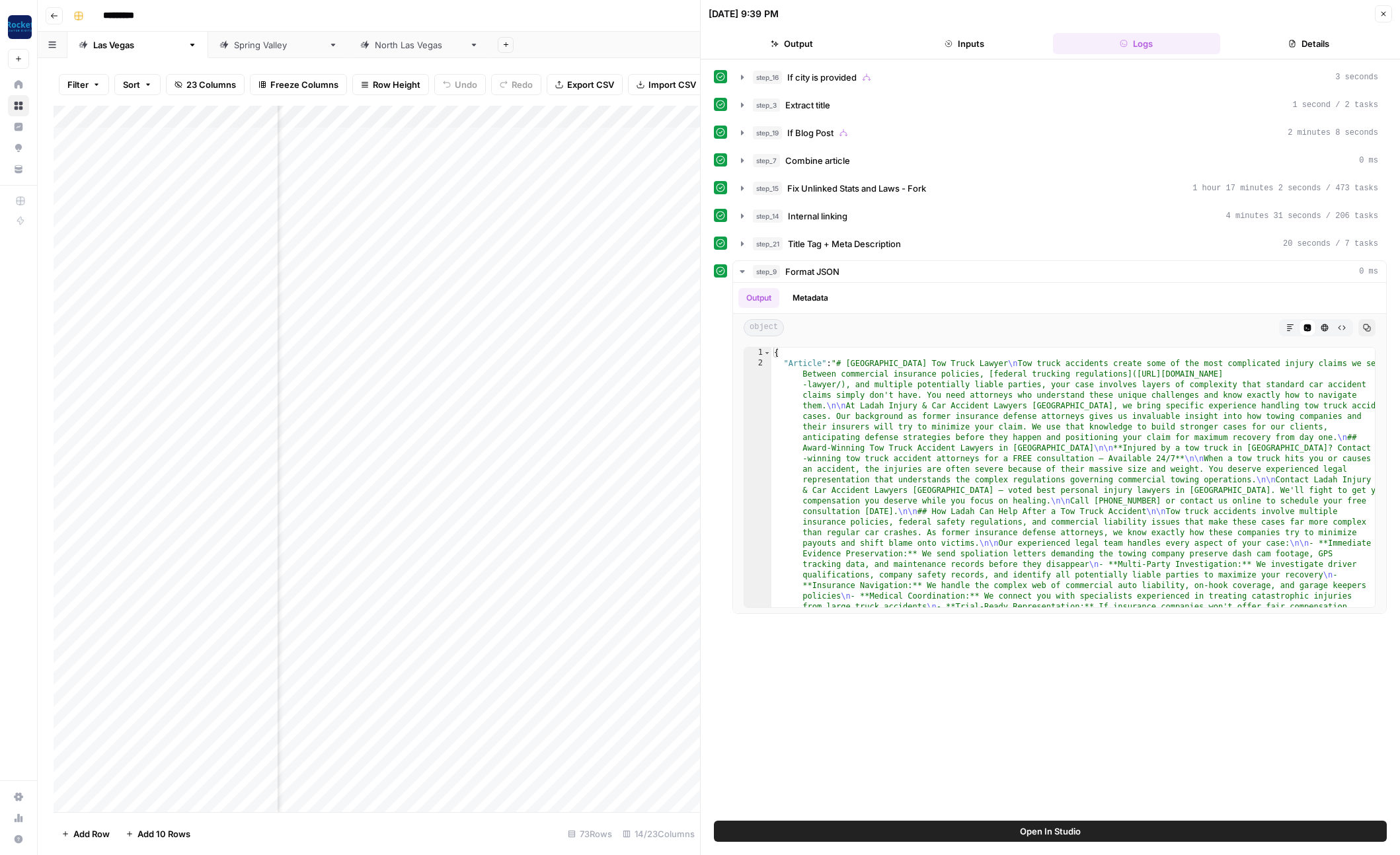
click at [1379, 13] on icon "button" at bounding box center [1383, 13] width 8 height 8
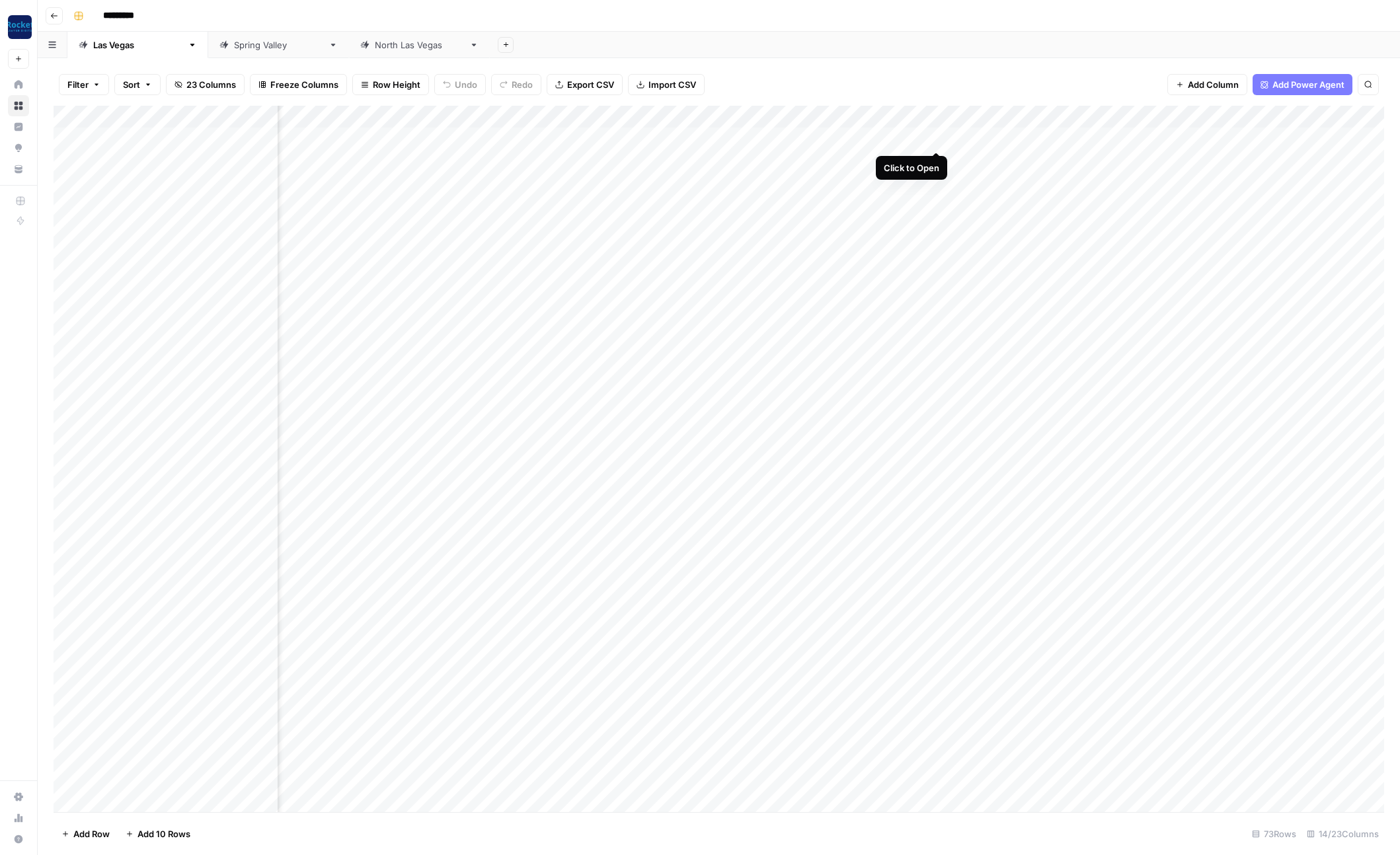
click at [933, 137] on div "Add Column" at bounding box center [718, 459] width 1330 height 706
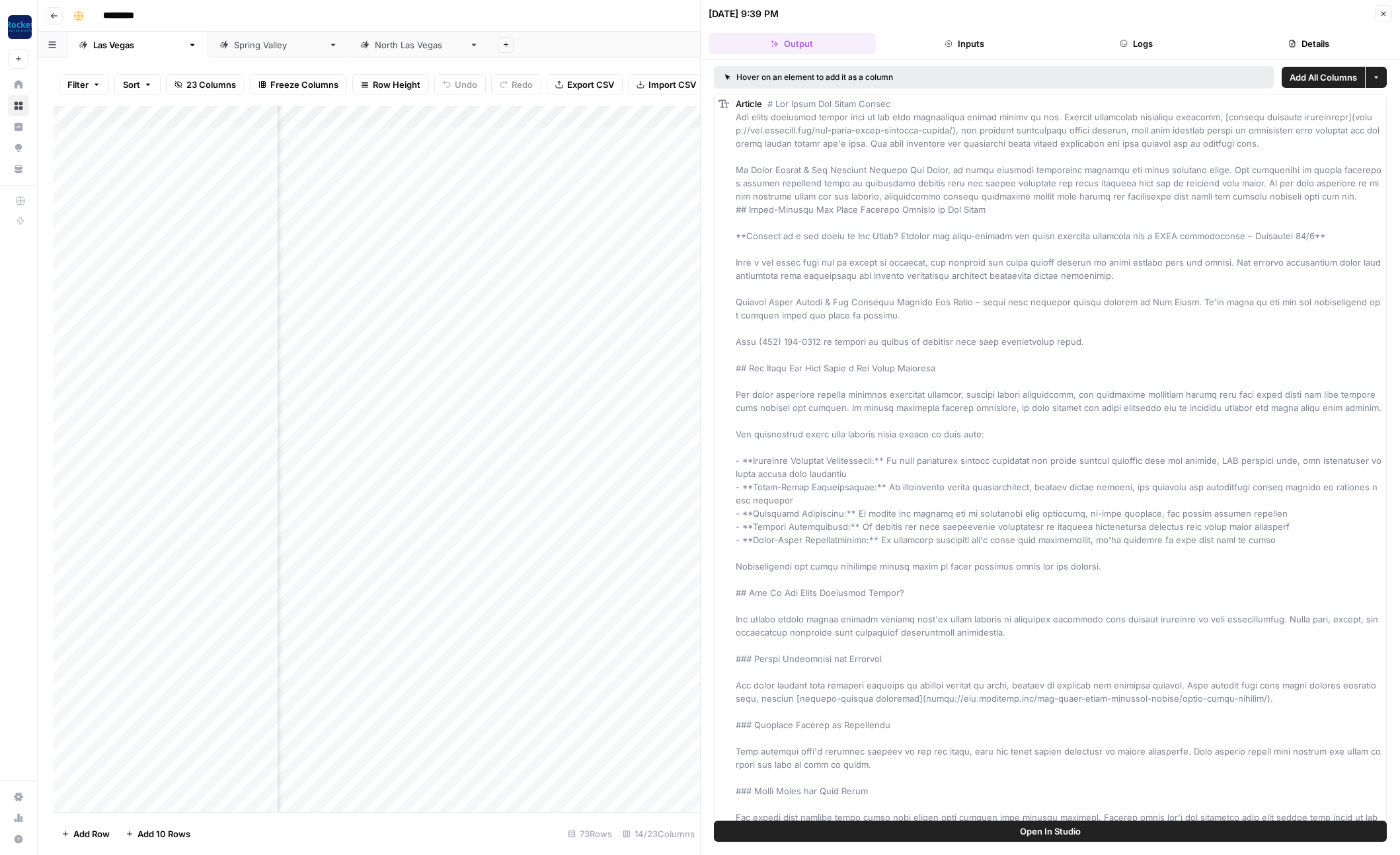
click at [998, 49] on button "Inputs" at bounding box center [965, 44] width 168 height 21
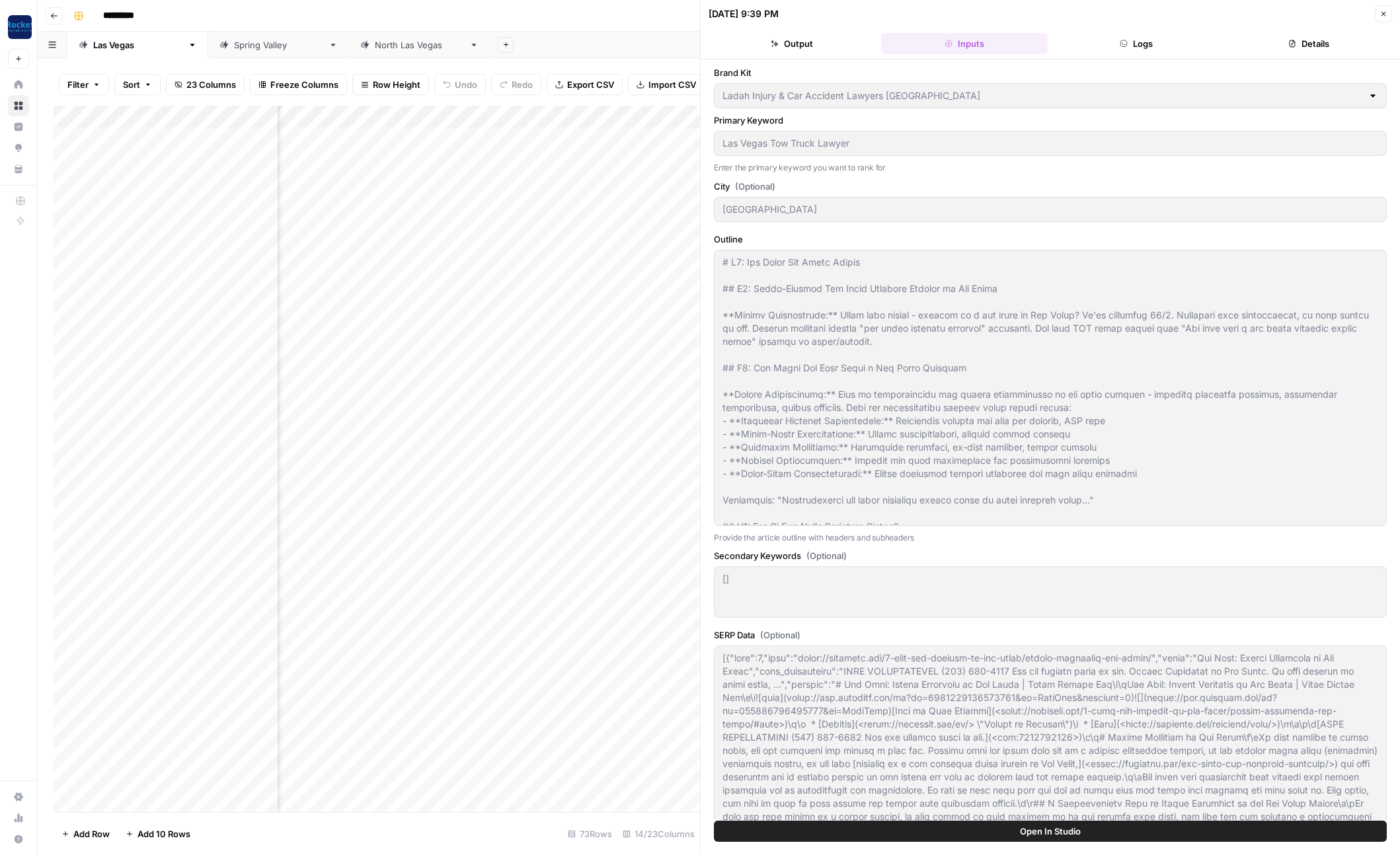
drag, startPoint x: 1124, startPoint y: 47, endPoint x: 1162, endPoint y: 49, distance: 38.1
click at [1124, 47] on icon "button" at bounding box center [1123, 44] width 8 height 8
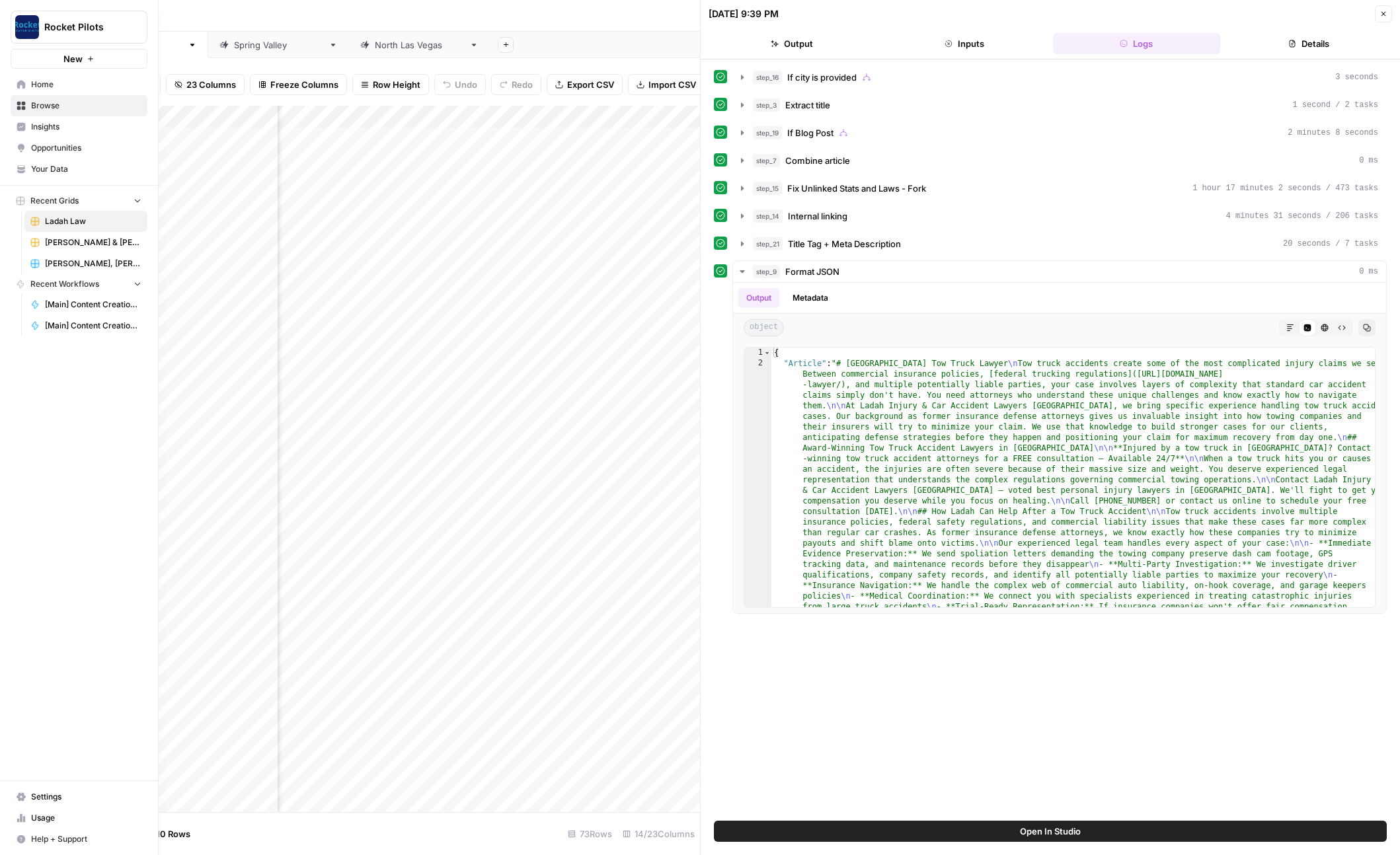
click at [135, 286] on icon "button" at bounding box center [137, 284] width 10 height 10
click at [59, 88] on span "Home" at bounding box center [87, 85] width 110 height 11
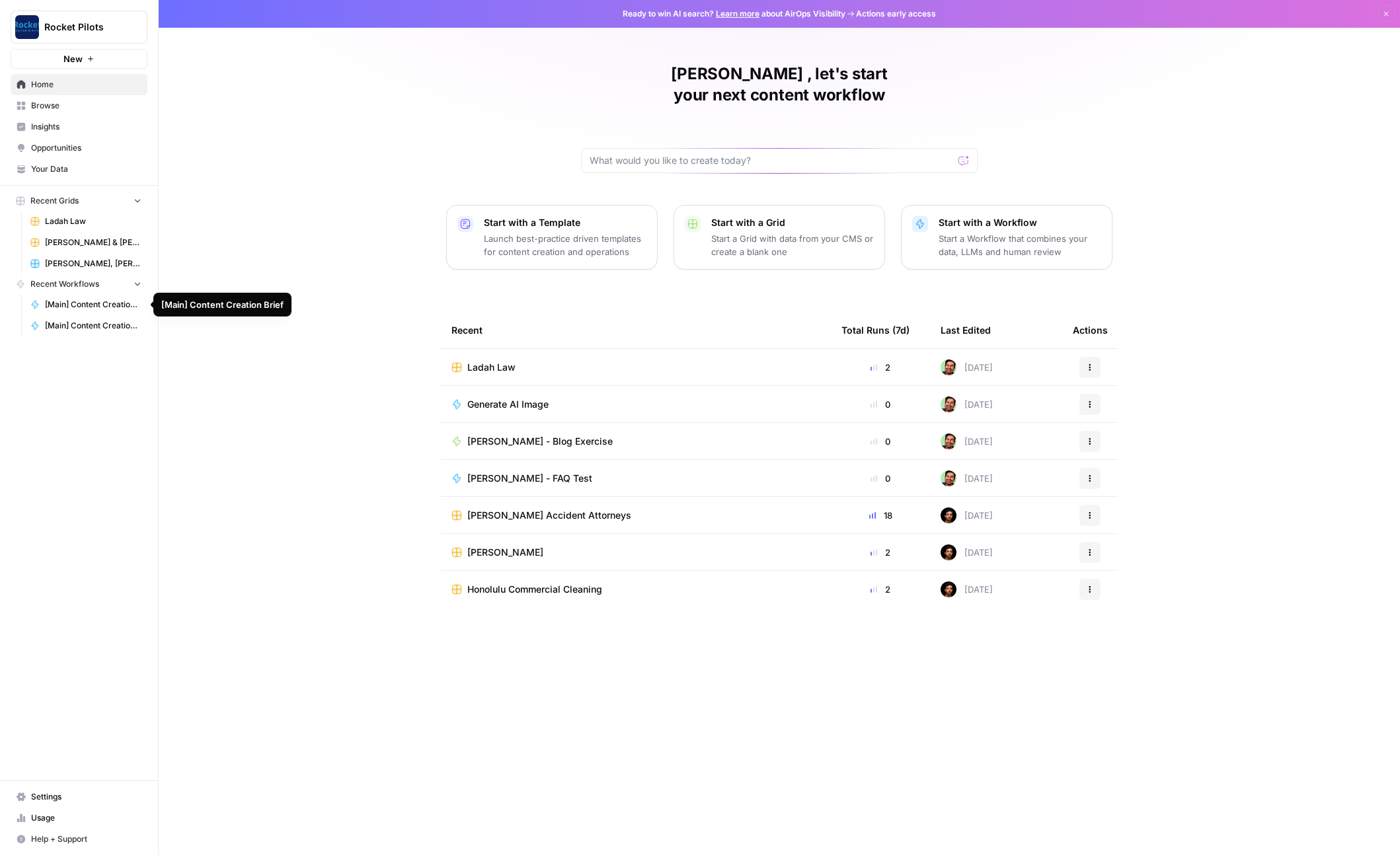
click at [90, 303] on span "[Main] Content Creation Brief" at bounding box center [92, 305] width 96 height 11
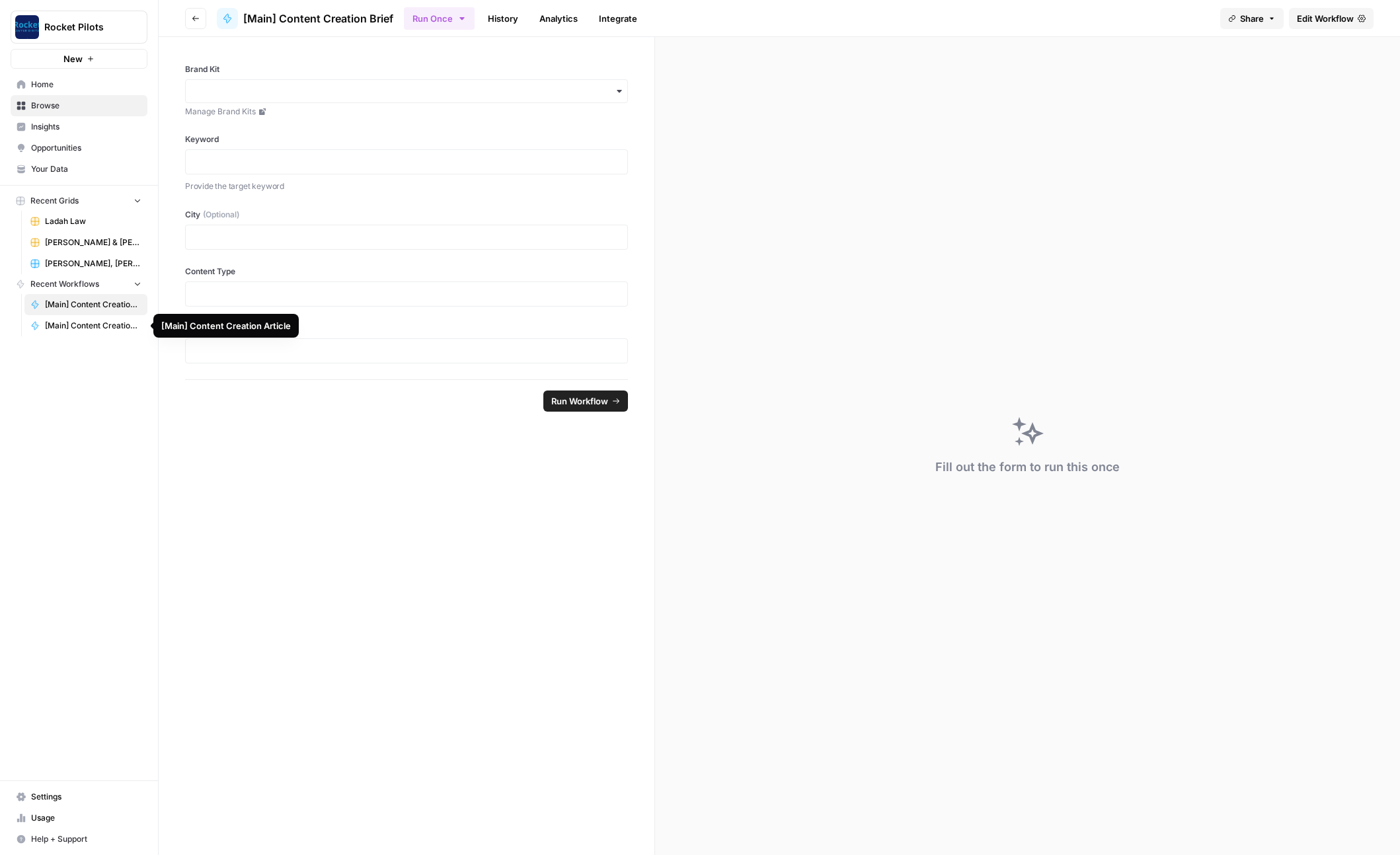
click at [74, 327] on span "[Main] Content Creation Article" at bounding box center [92, 326] width 96 height 11
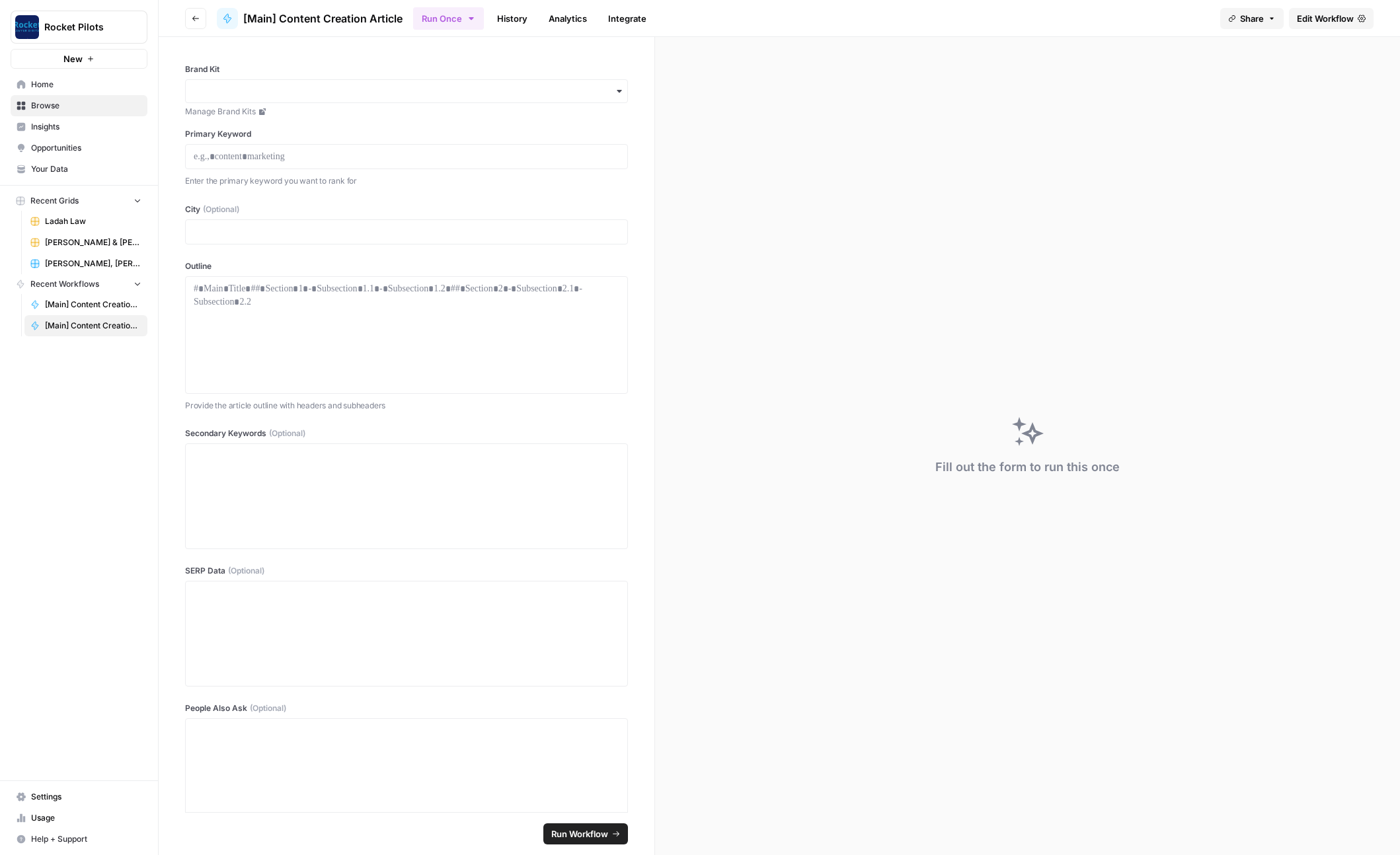
click at [62, 89] on span "Home" at bounding box center [87, 85] width 110 height 11
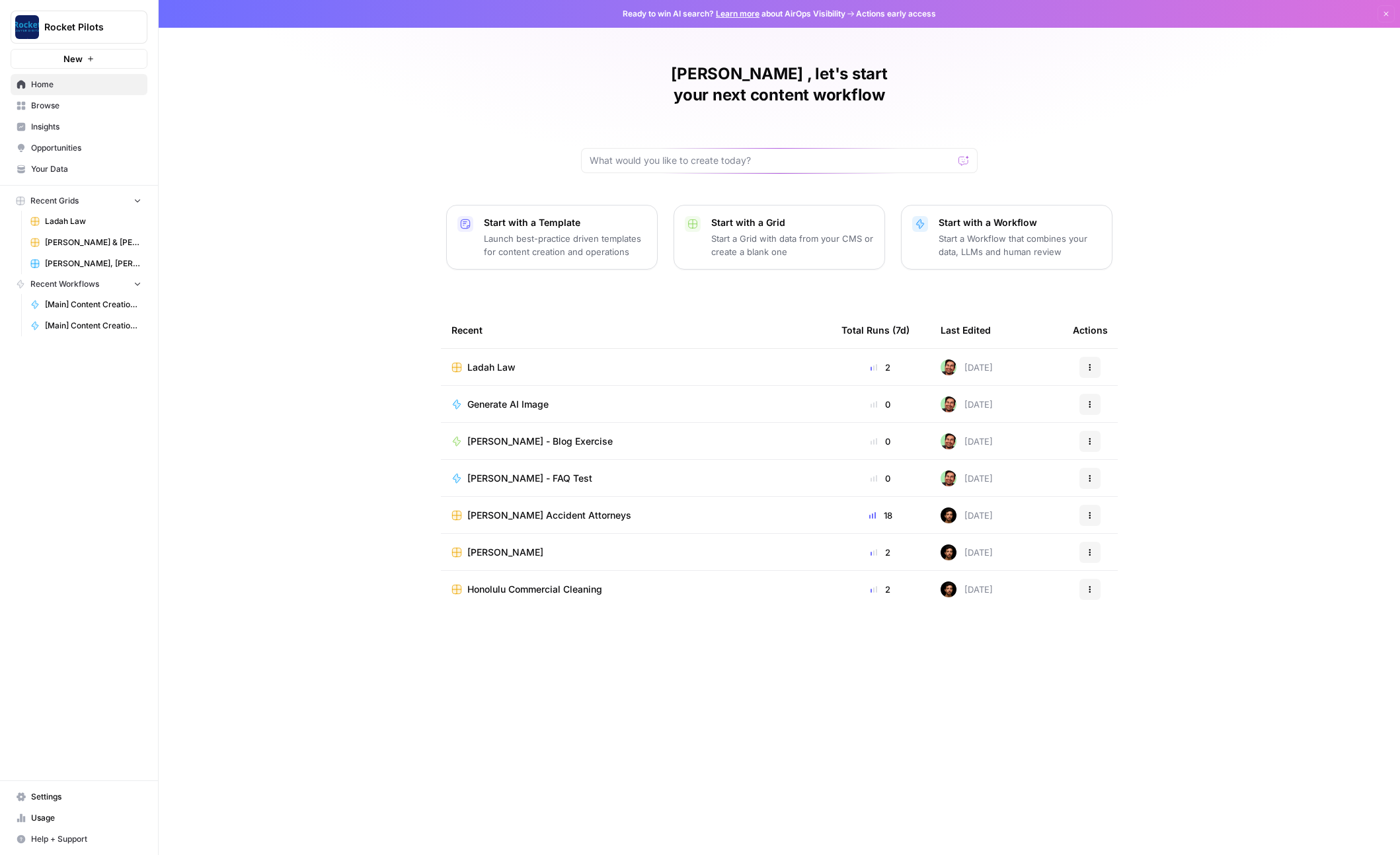
click at [649, 148] on div at bounding box center [779, 160] width 396 height 25
type input "content"
click at [53, 109] on span "Browse" at bounding box center [87, 106] width 110 height 11
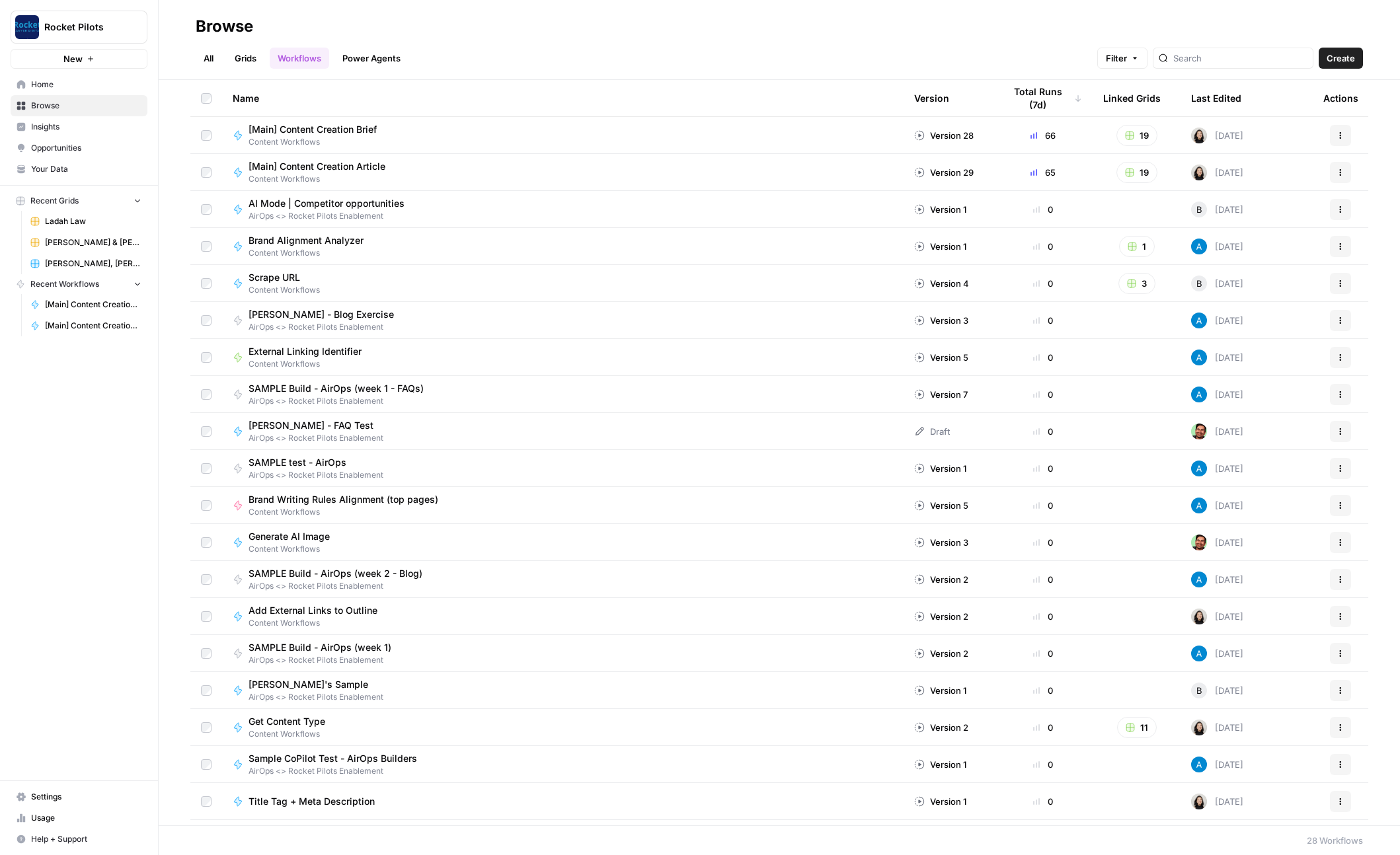
click at [570, 172] on div "[Main] Content Creation Article Content Workflows" at bounding box center [562, 172] width 660 height 25
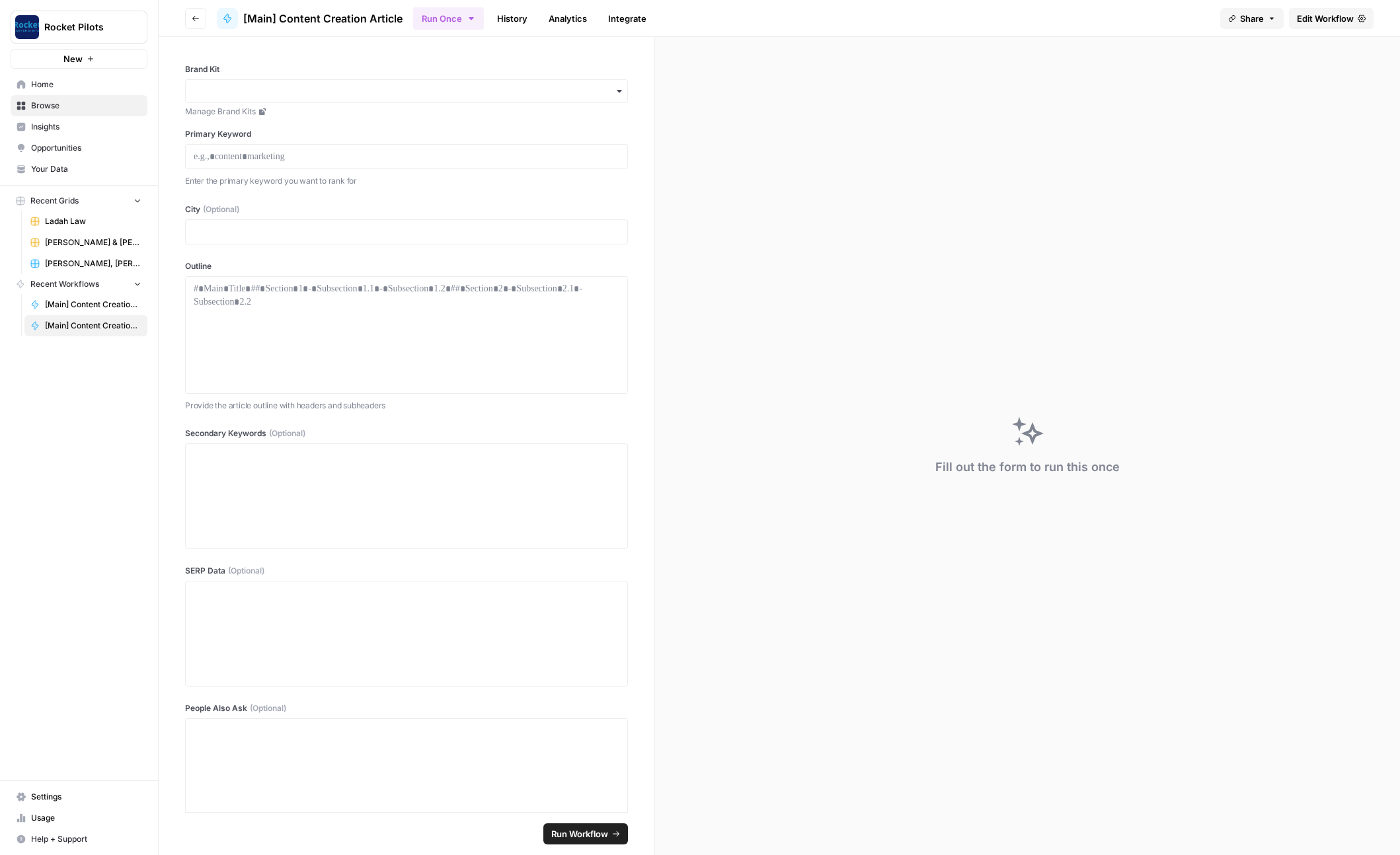
click at [193, 18] on icon "button" at bounding box center [195, 19] width 7 height 6
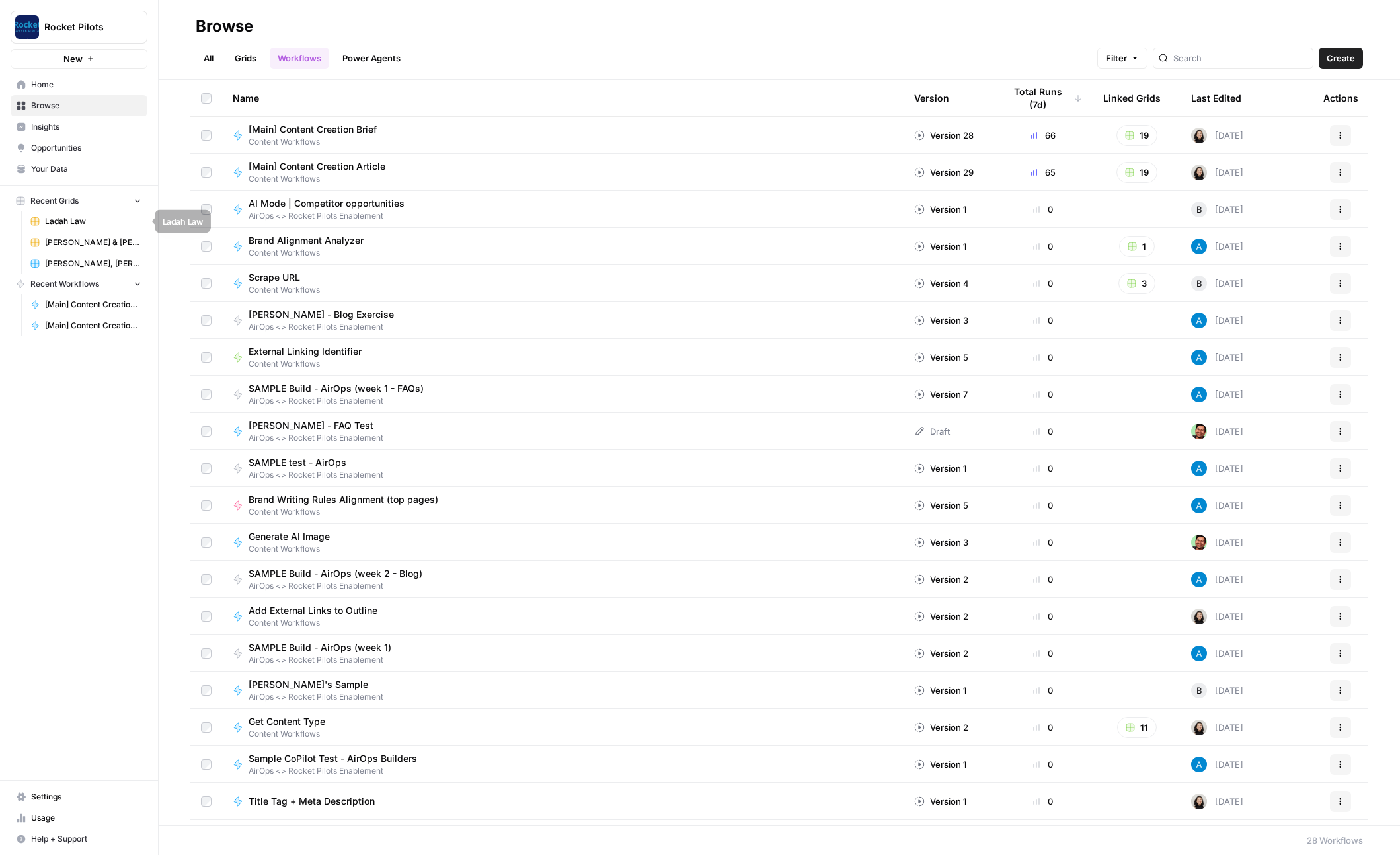
click at [60, 222] on span "Ladah Law" at bounding box center [92, 221] width 96 height 11
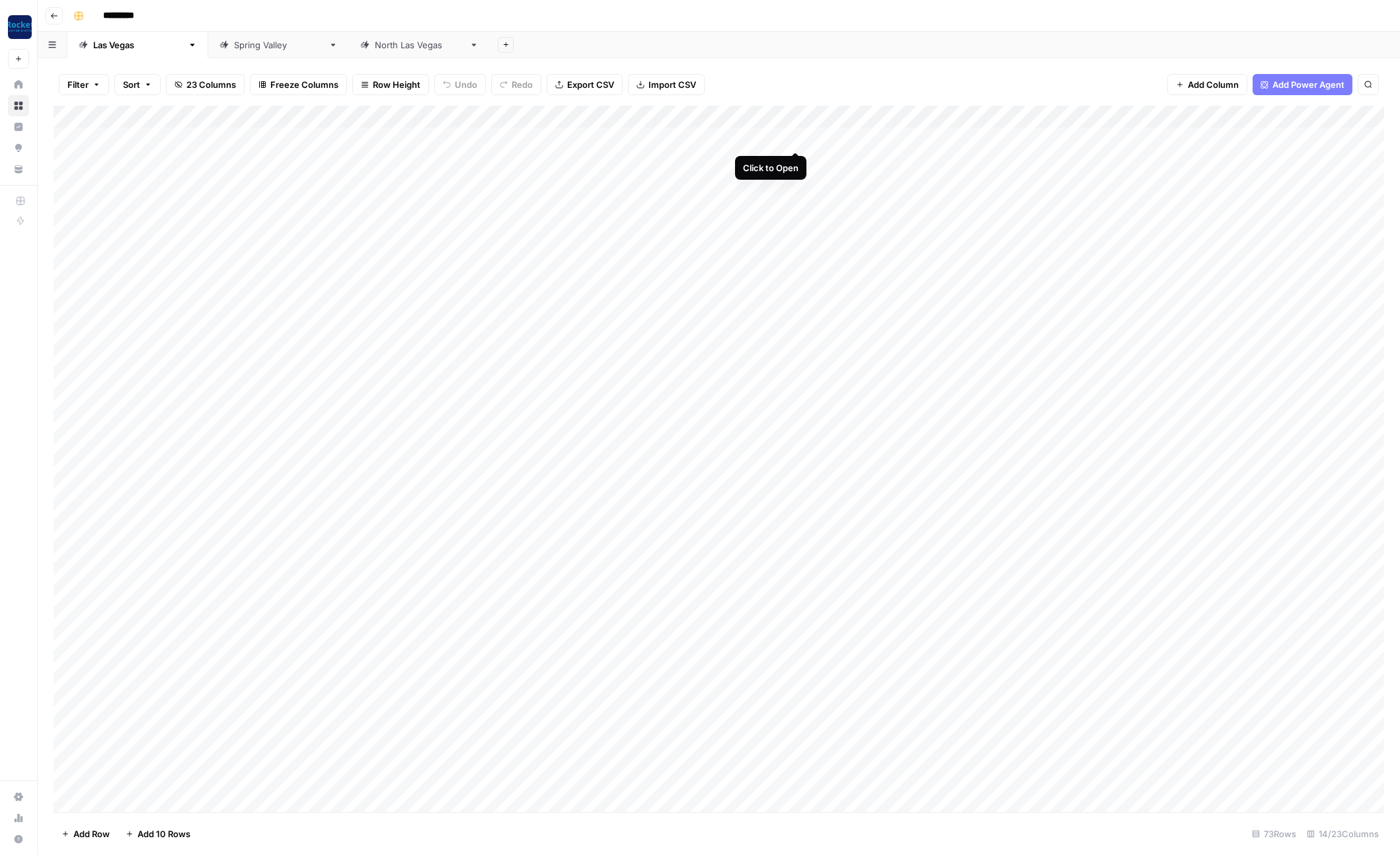
click at [793, 138] on div "Add Column" at bounding box center [718, 459] width 1330 height 706
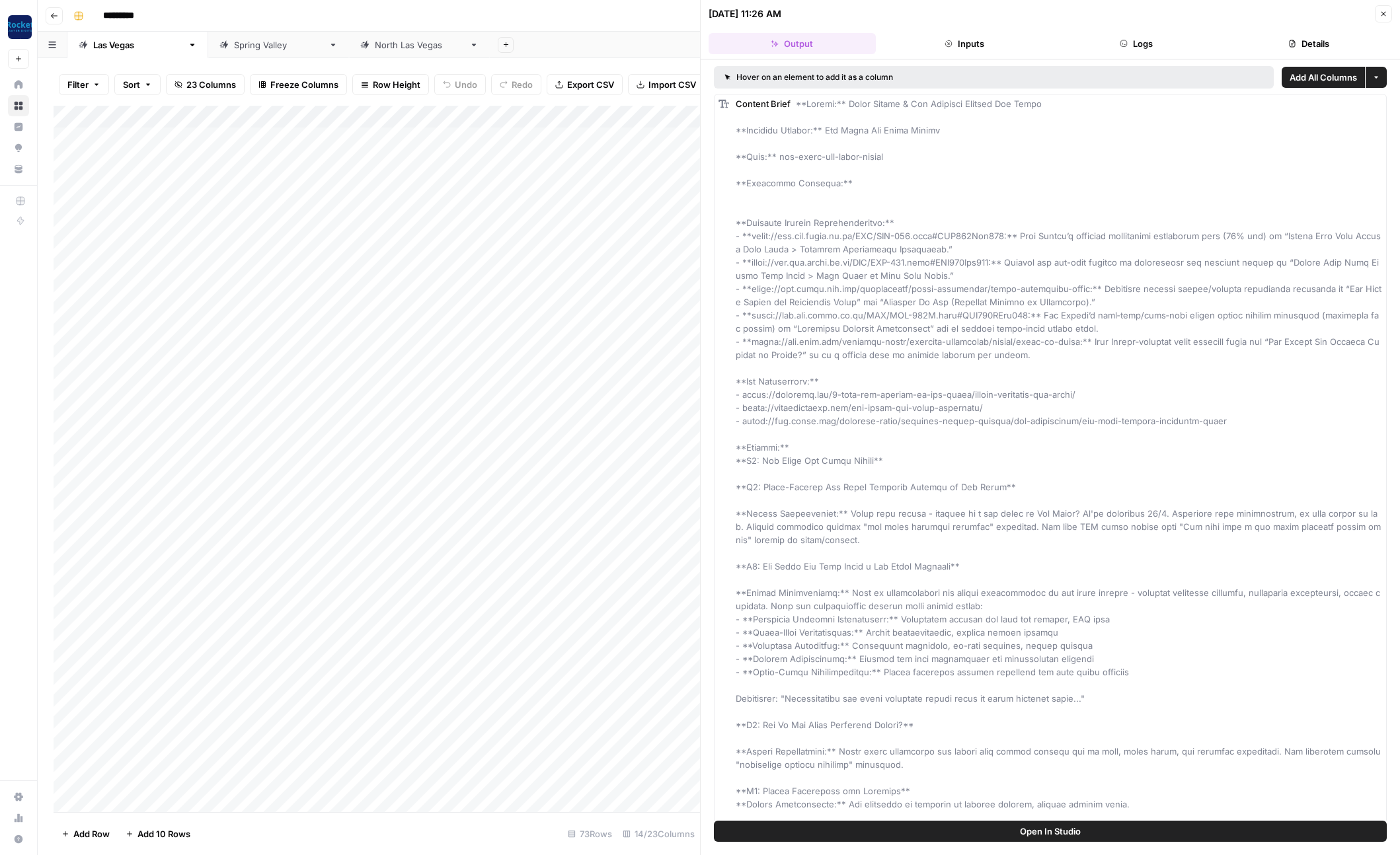
click at [914, 832] on button "Open In Studio" at bounding box center [1050, 831] width 672 height 21
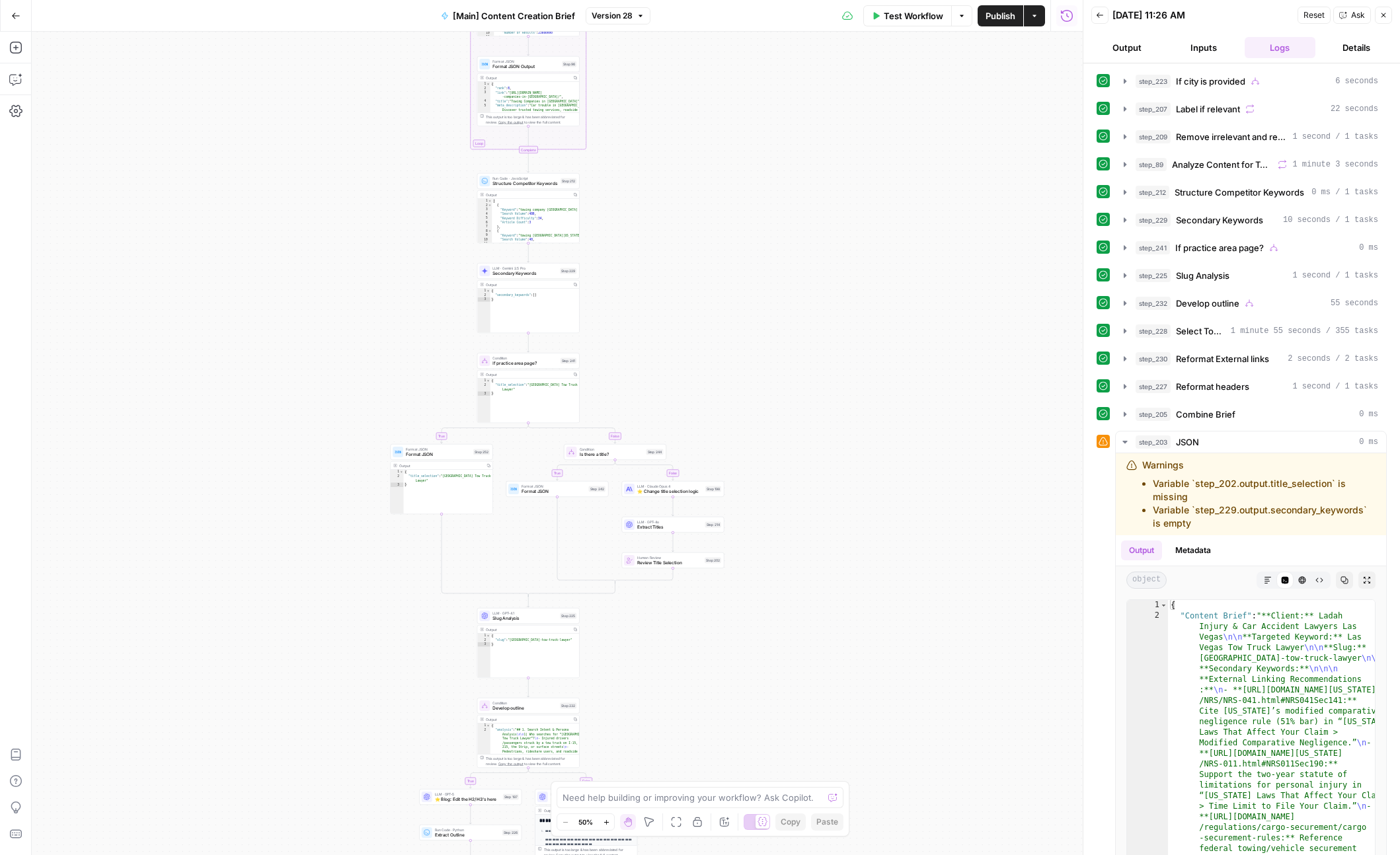
scroll to position [18, 0]
